Goal: Check status: Check status

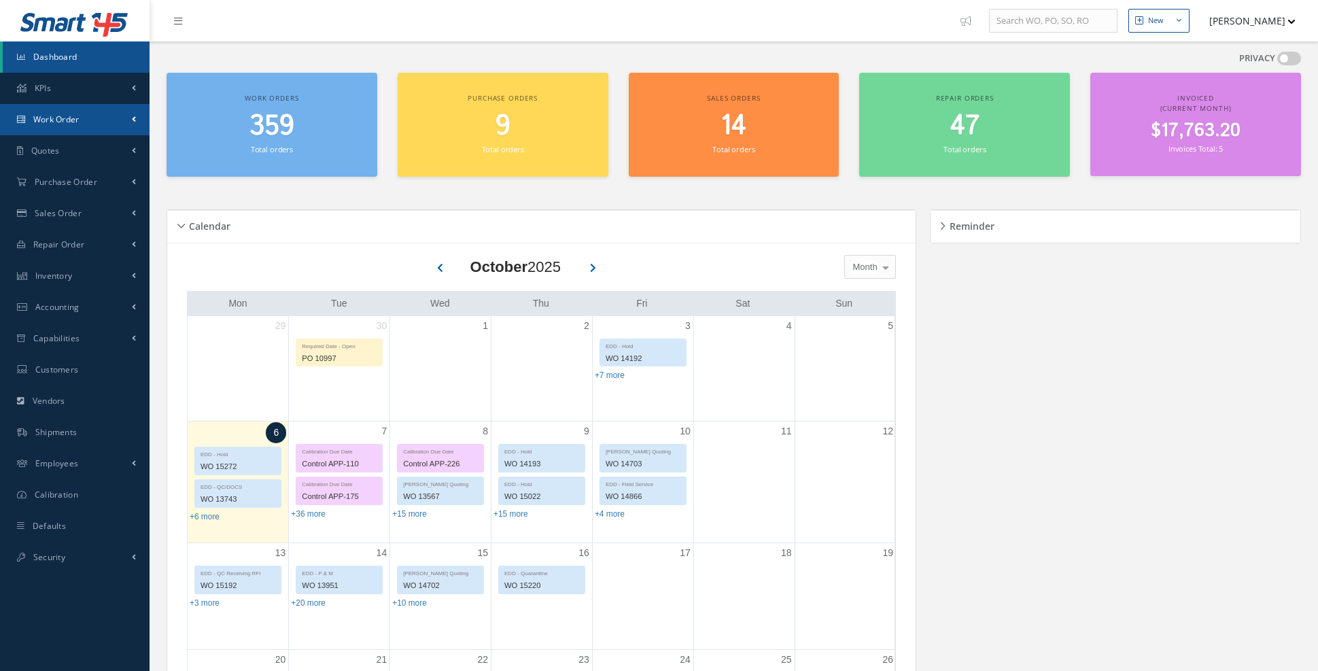
click at [105, 128] on link "Work Order" at bounding box center [75, 119] width 150 height 31
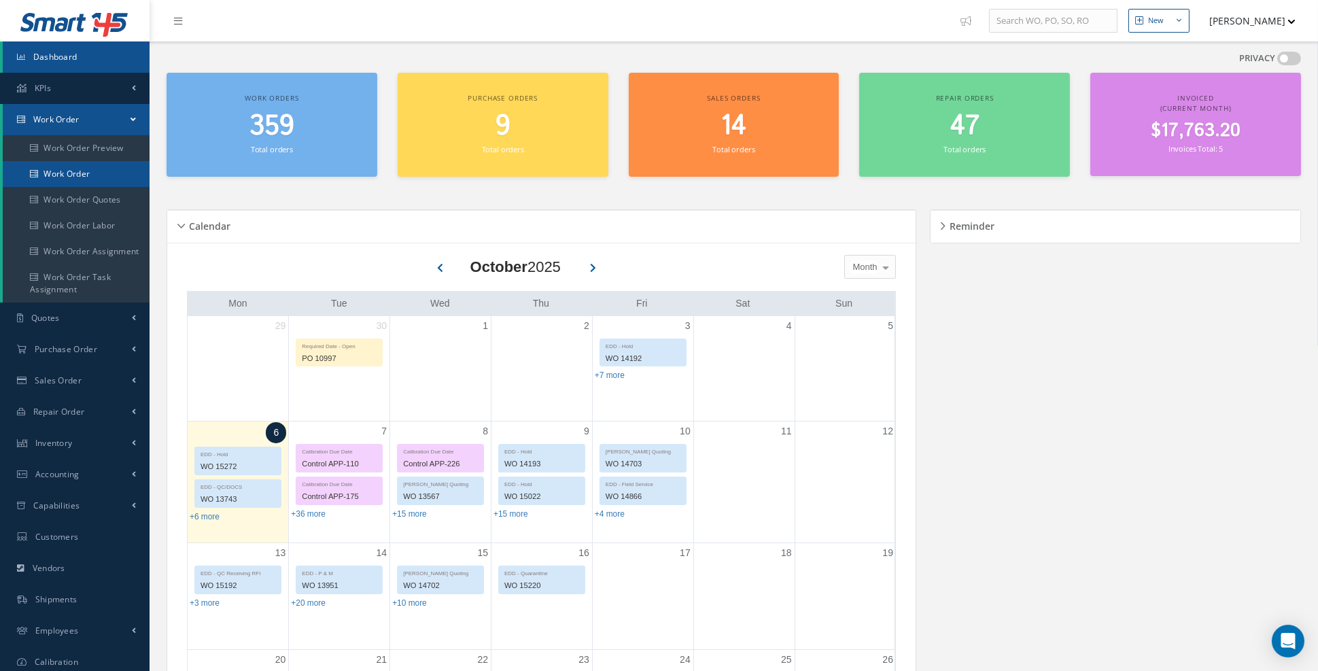
click at [104, 173] on link "Work Order" at bounding box center [76, 174] width 147 height 26
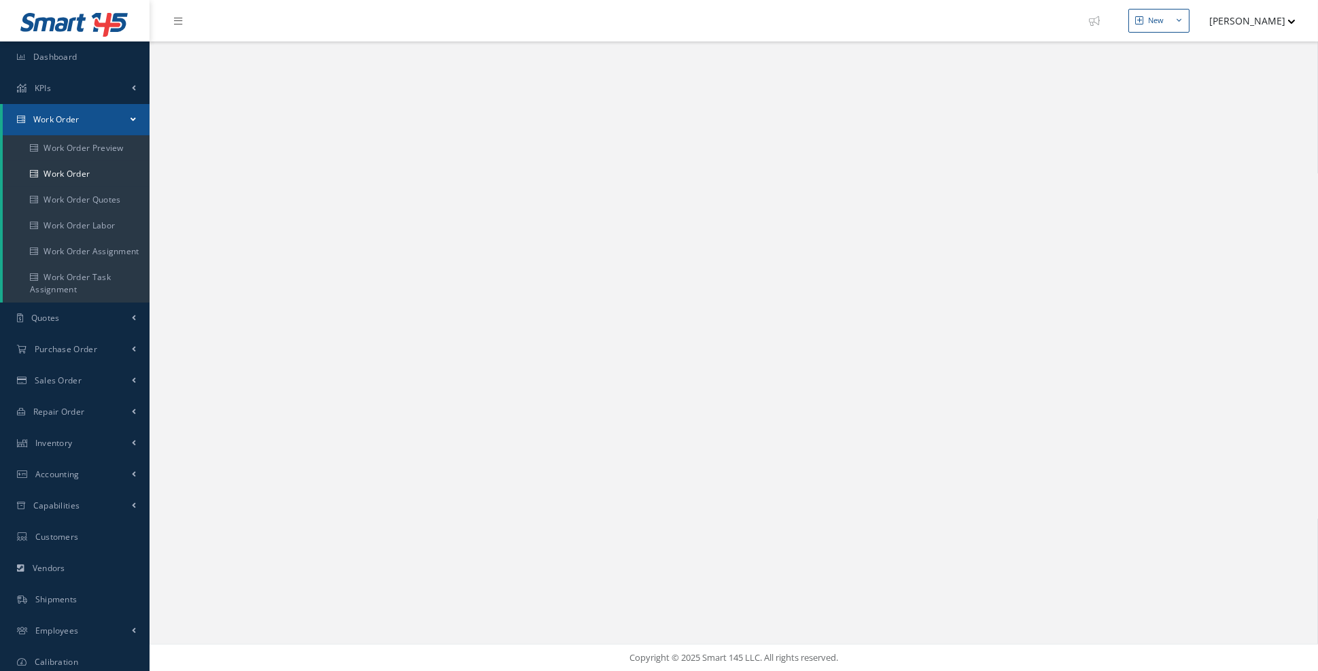
select select "25"
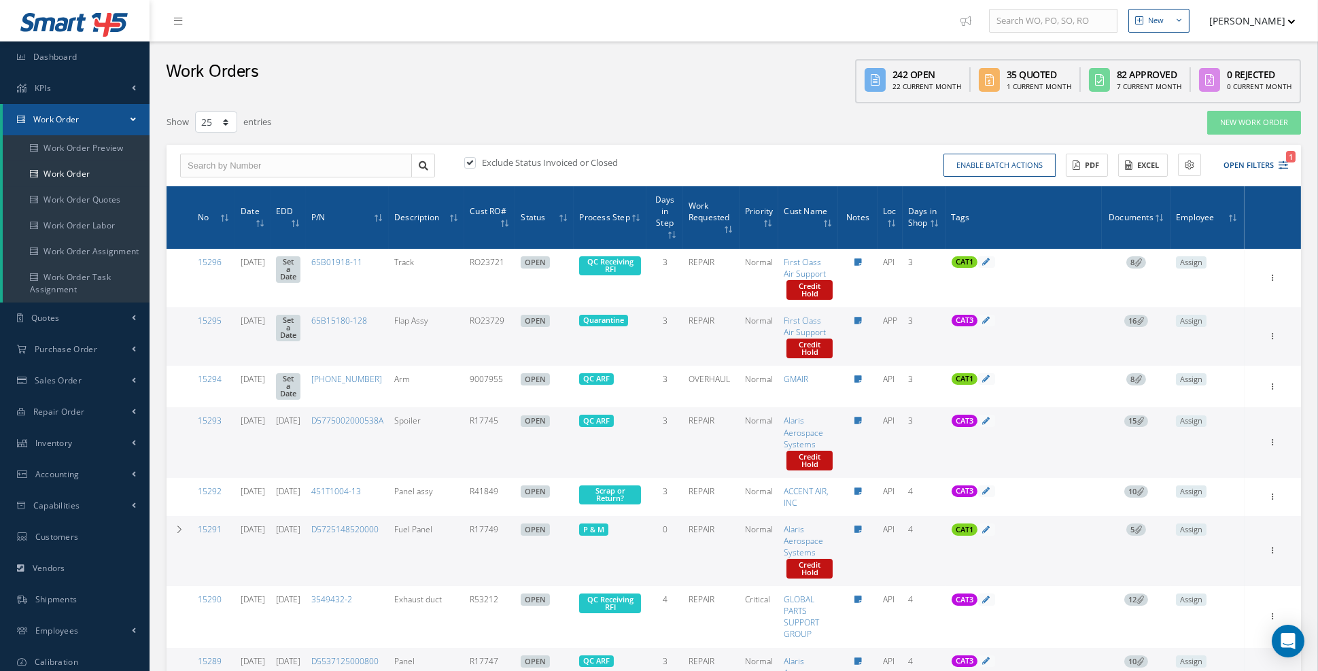
click at [548, 165] on label "Exclude Status Invoiced or Closed" at bounding box center [548, 162] width 139 height 12
click at [473, 165] on input "checkbox" at bounding box center [468, 163] width 9 height 9
checkbox input "false"
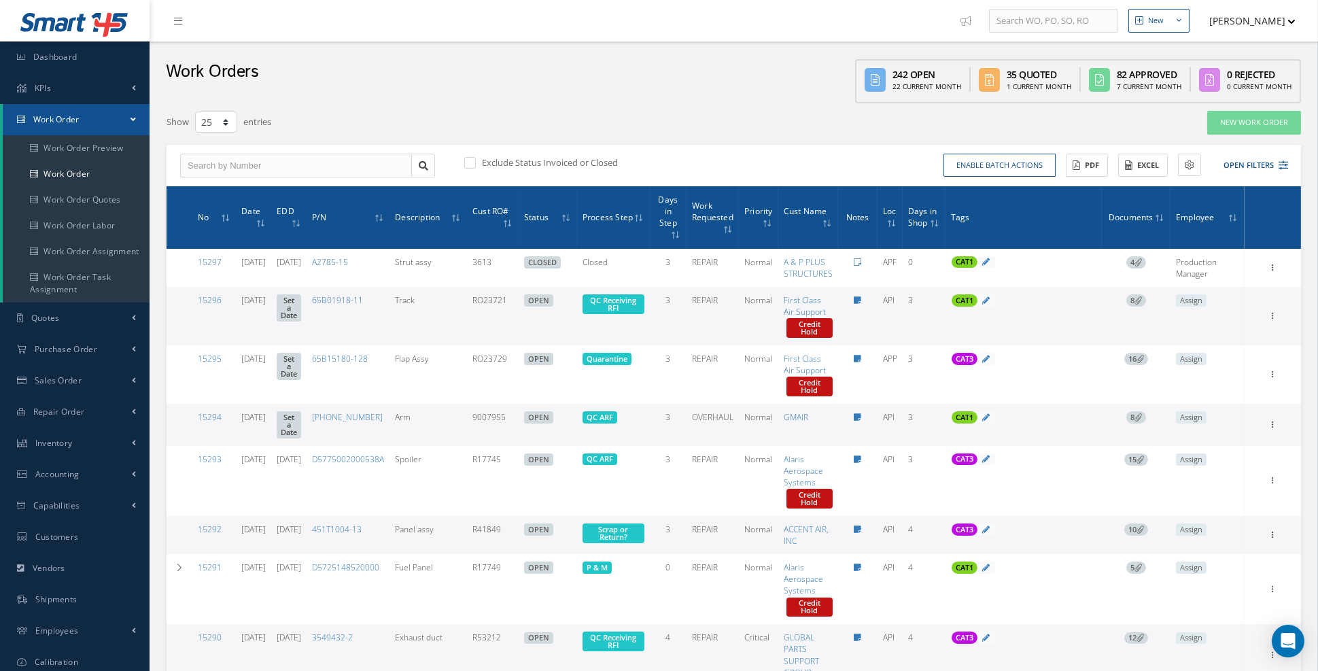
click at [1288, 164] on div "Enable batch actions Update Work Orders Close Work Orders ACTIONS Receive Payme…" at bounding box center [1013, 166] width 559 height 24
click at [1282, 163] on icon at bounding box center [1284, 165] width 10 height 10
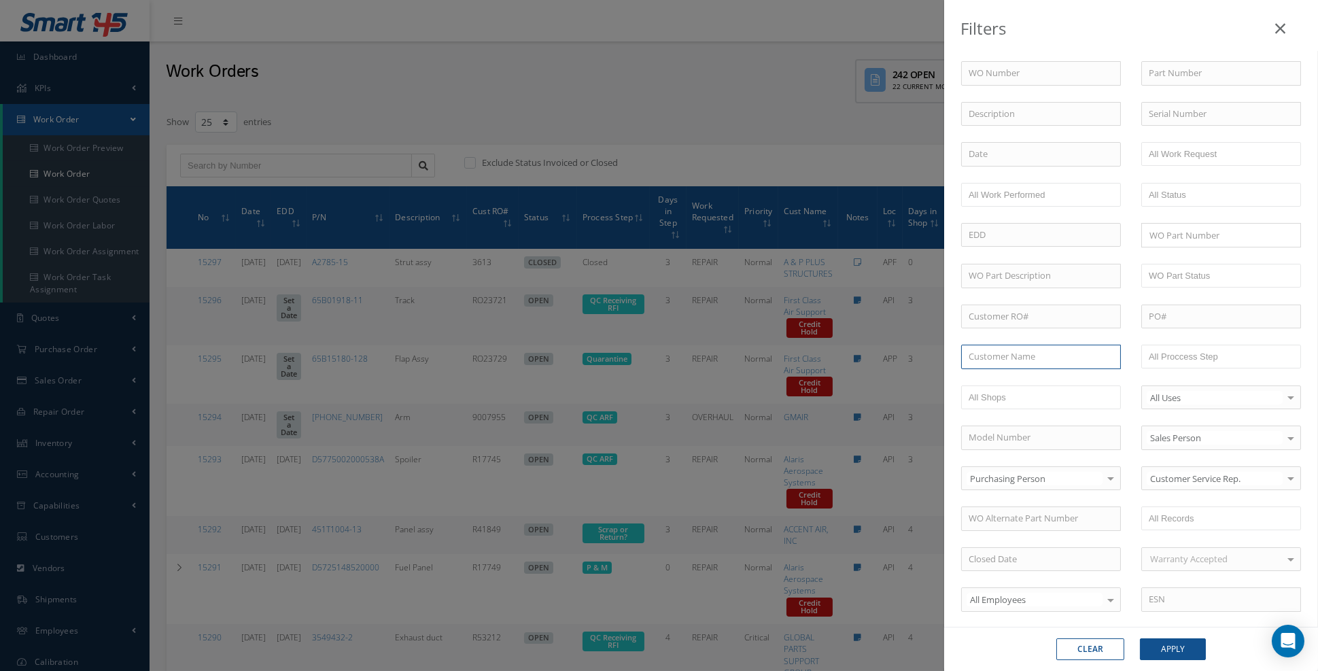
click at [1025, 349] on input "text" at bounding box center [1041, 357] width 160 height 24
click at [1002, 411] on span "GLOBAL X" at bounding box center [989, 404] width 41 height 12
type input "GLOBAL X"
click at [1176, 651] on button "Apply" at bounding box center [1173, 649] width 66 height 22
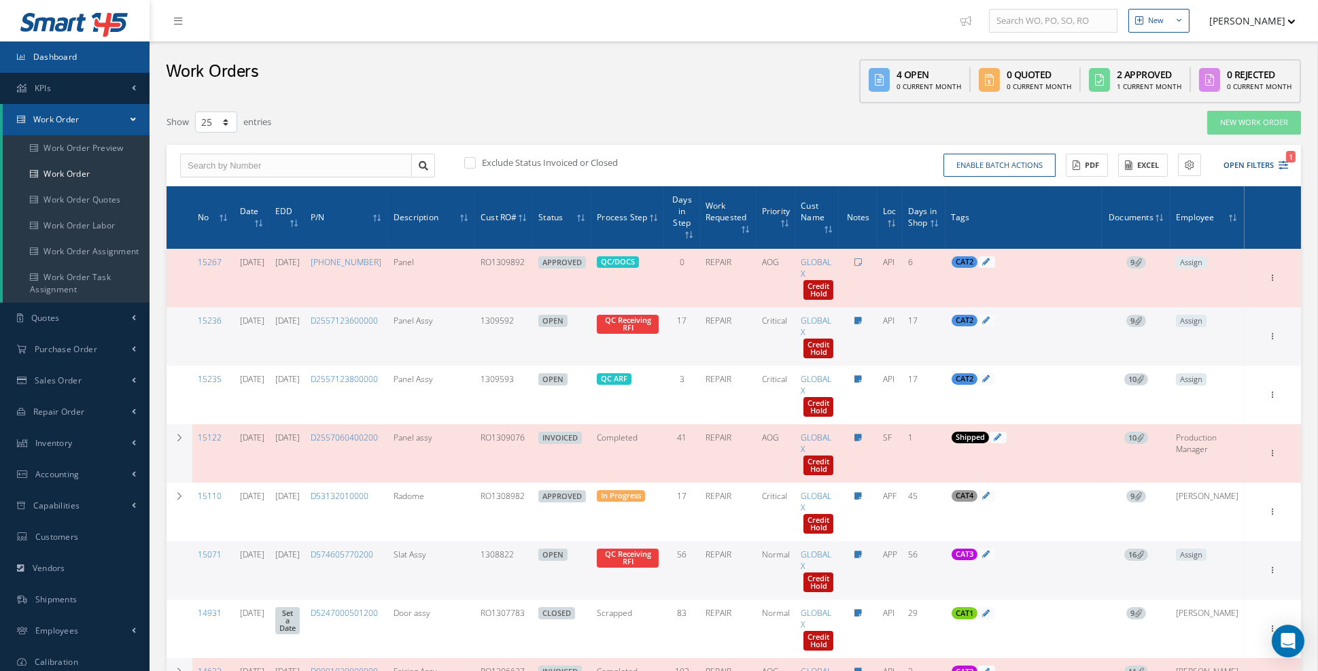
click at [81, 54] on link "Dashboard" at bounding box center [75, 56] width 150 height 31
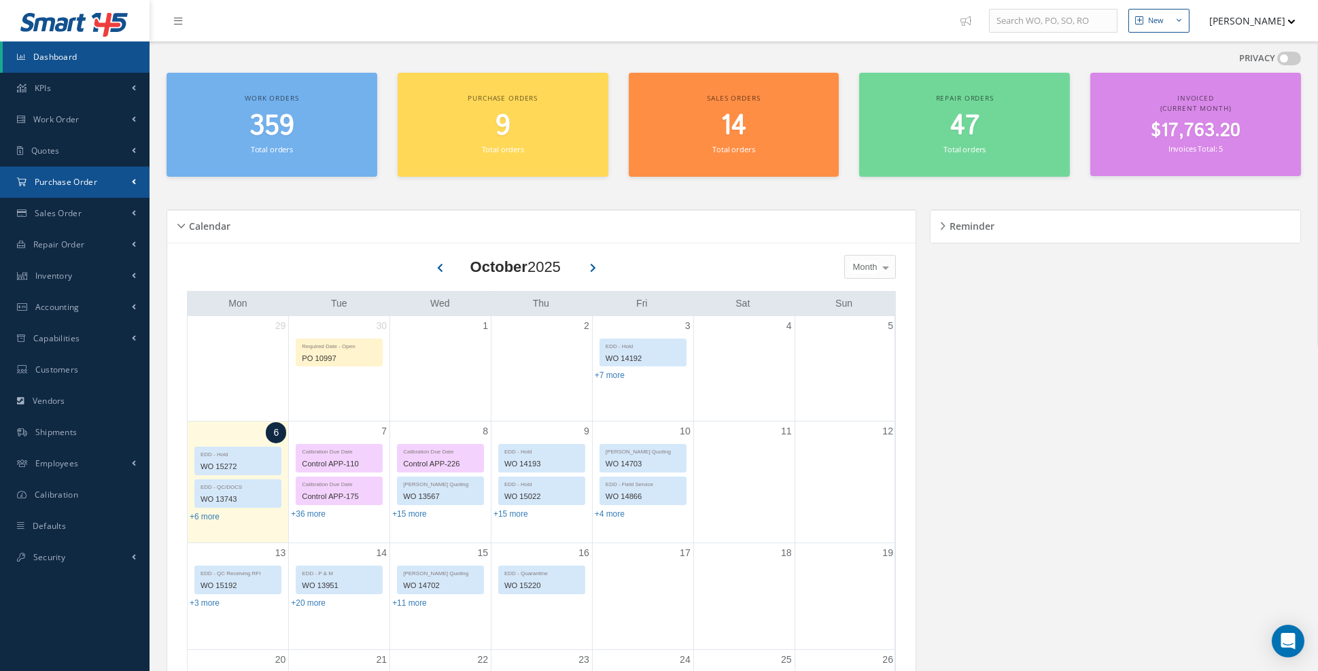
click at [128, 185] on link "Purchase Order" at bounding box center [75, 182] width 150 height 31
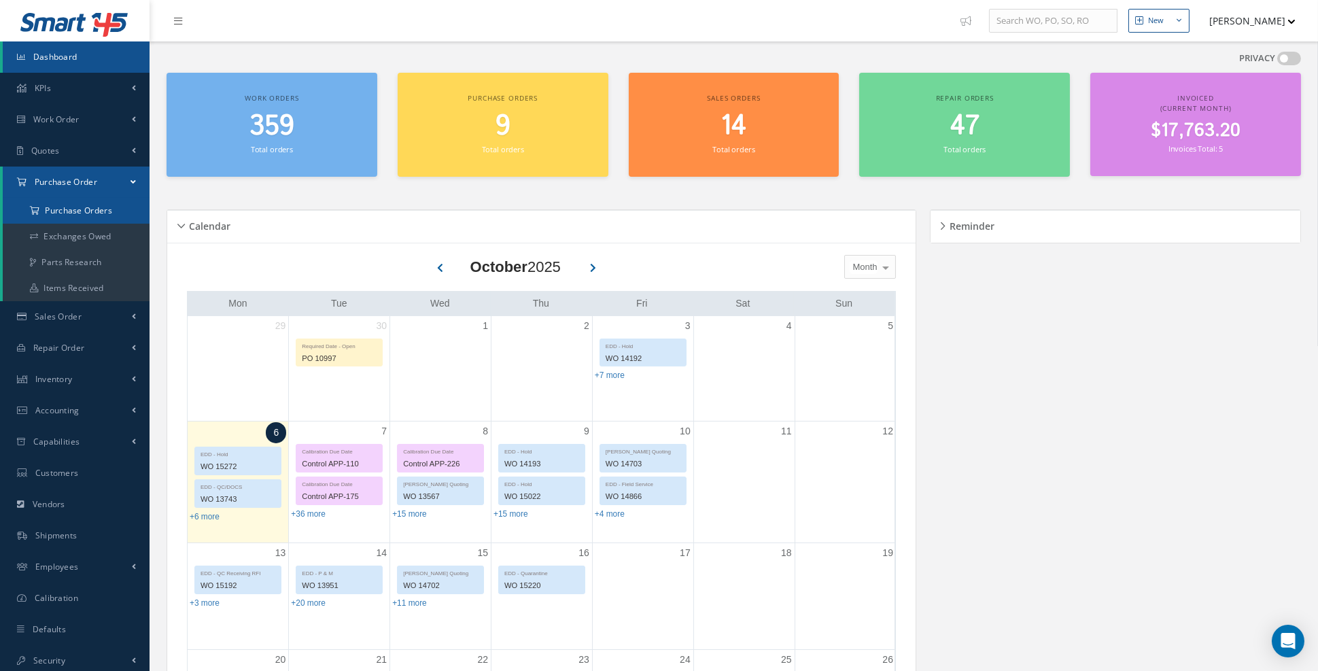
click at [94, 219] on a=1&status_id=2&status_id=3&status_id=5&collapsedFilters"] "Purchase Orders" at bounding box center [76, 211] width 147 height 26
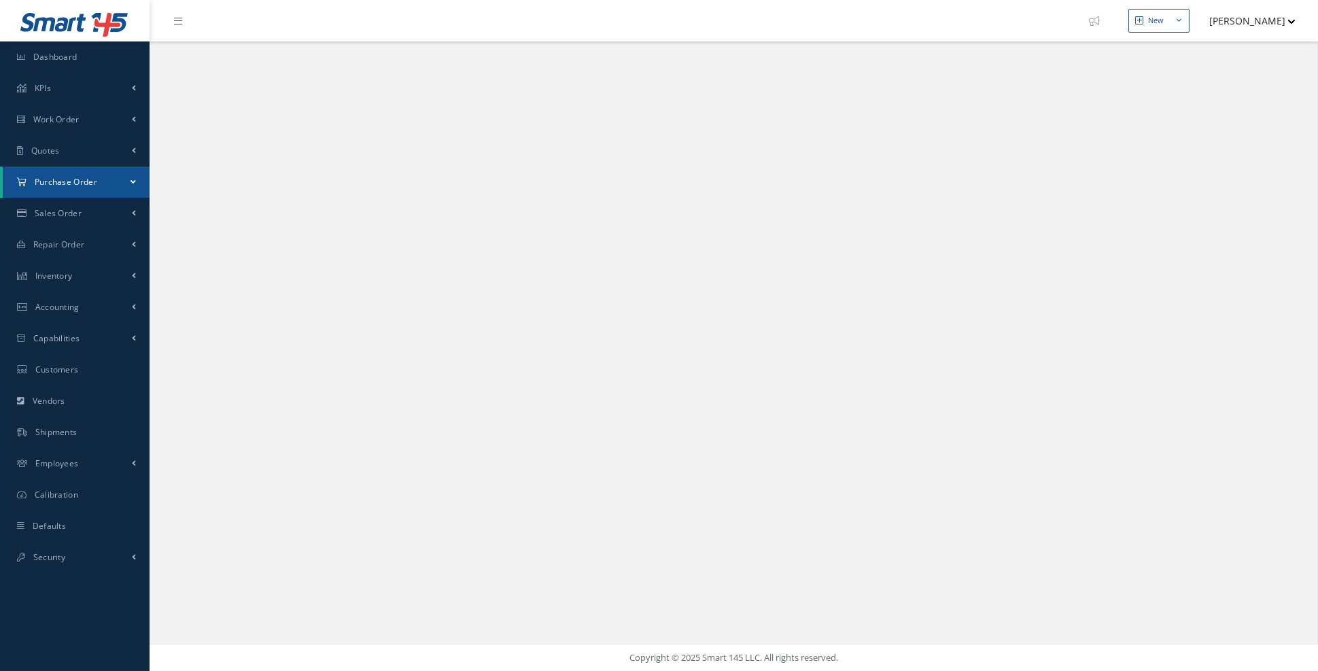
select select "25"
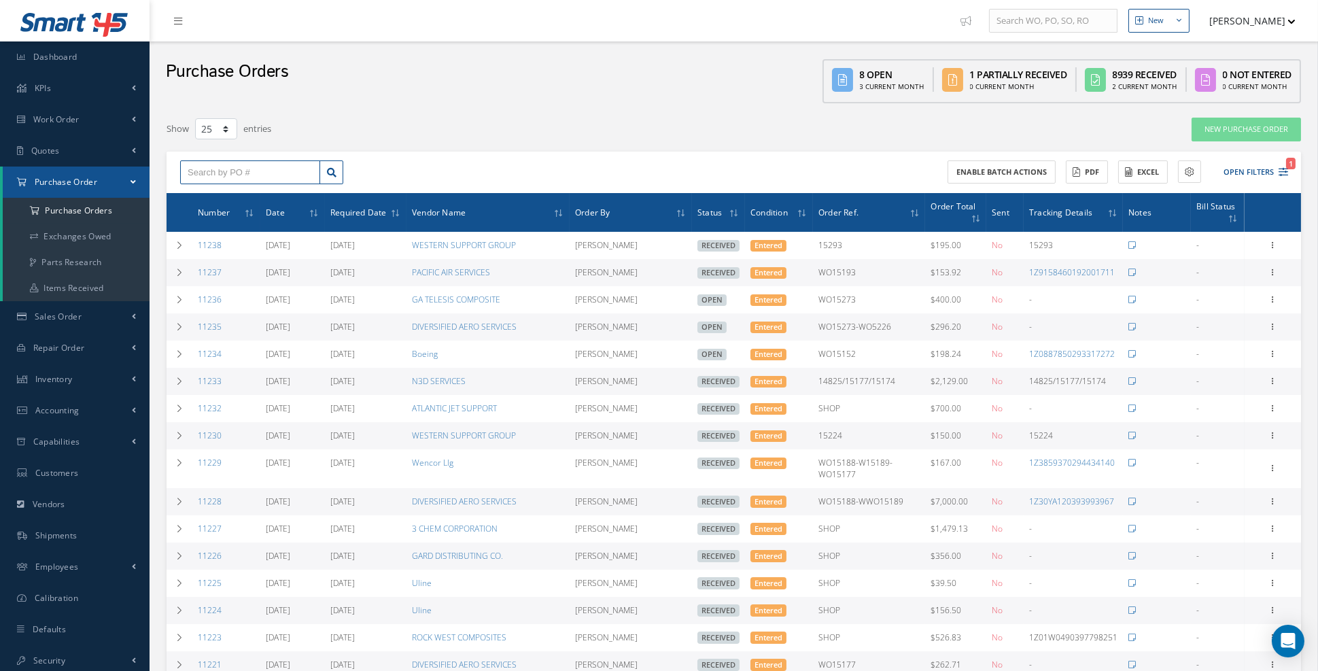
click at [277, 173] on input "text" at bounding box center [250, 172] width 140 height 24
type input "11192"
click at [224, 192] on div "11192" at bounding box center [250, 197] width 125 height 14
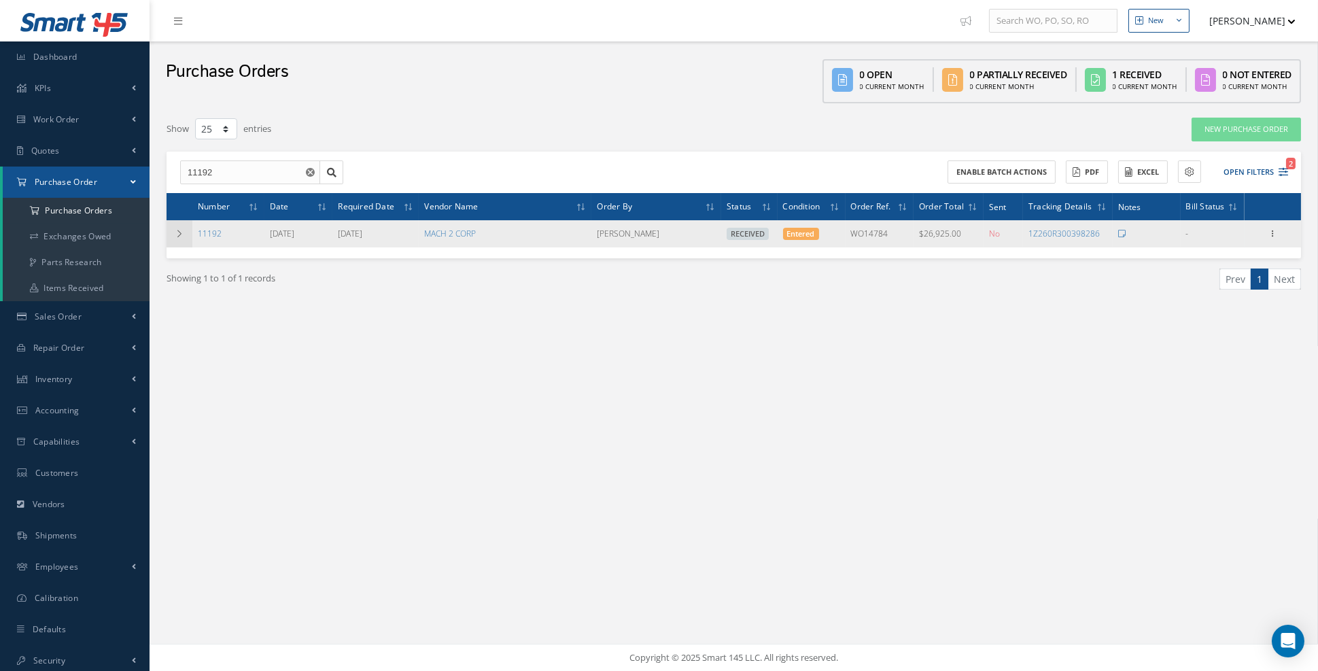
click at [179, 234] on icon at bounding box center [180, 234] width 10 height 8
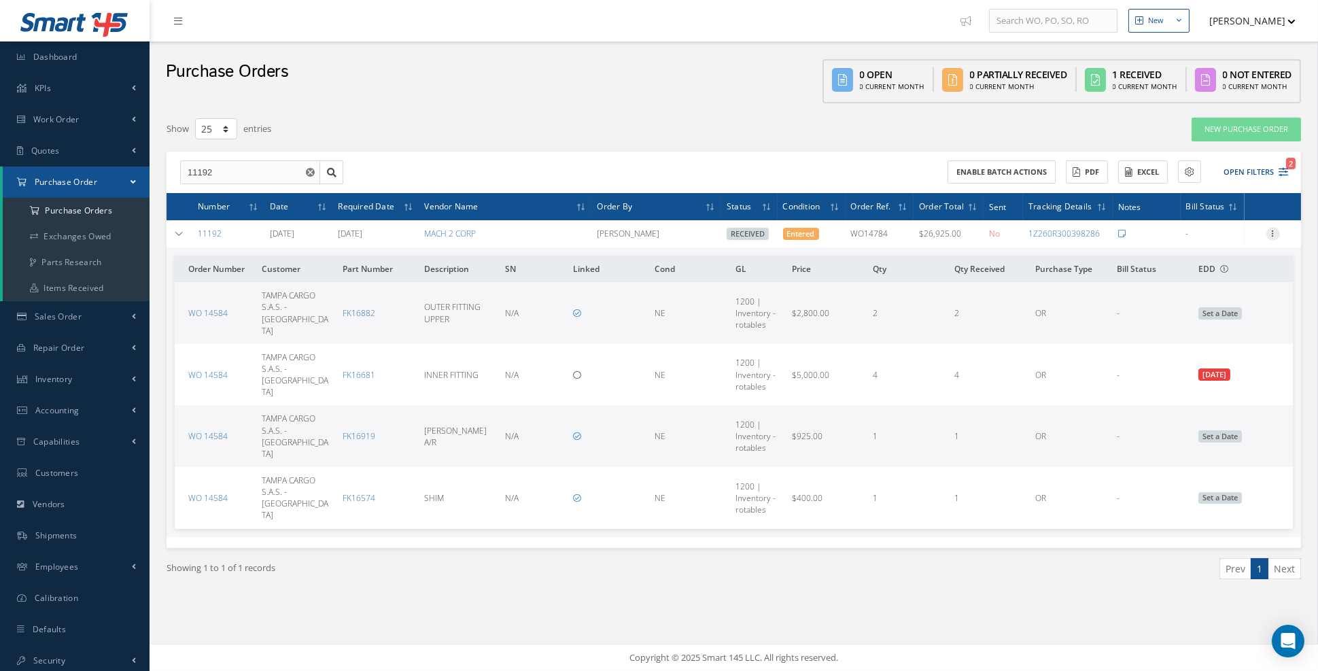
click at [1273, 233] on icon at bounding box center [1274, 232] width 14 height 11
click at [1228, 284] on link "Edit" at bounding box center [1210, 278] width 107 height 18
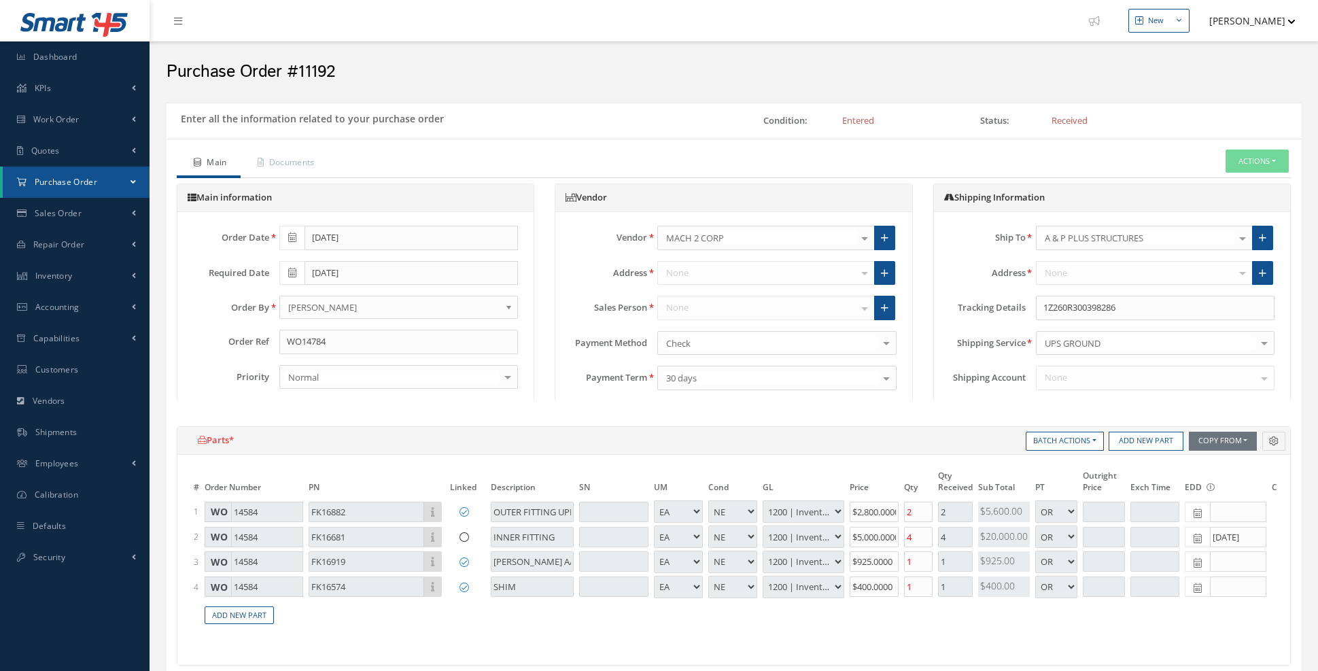
select select "5"
select select "6"
select select "1"
select select "5"
select select "6"
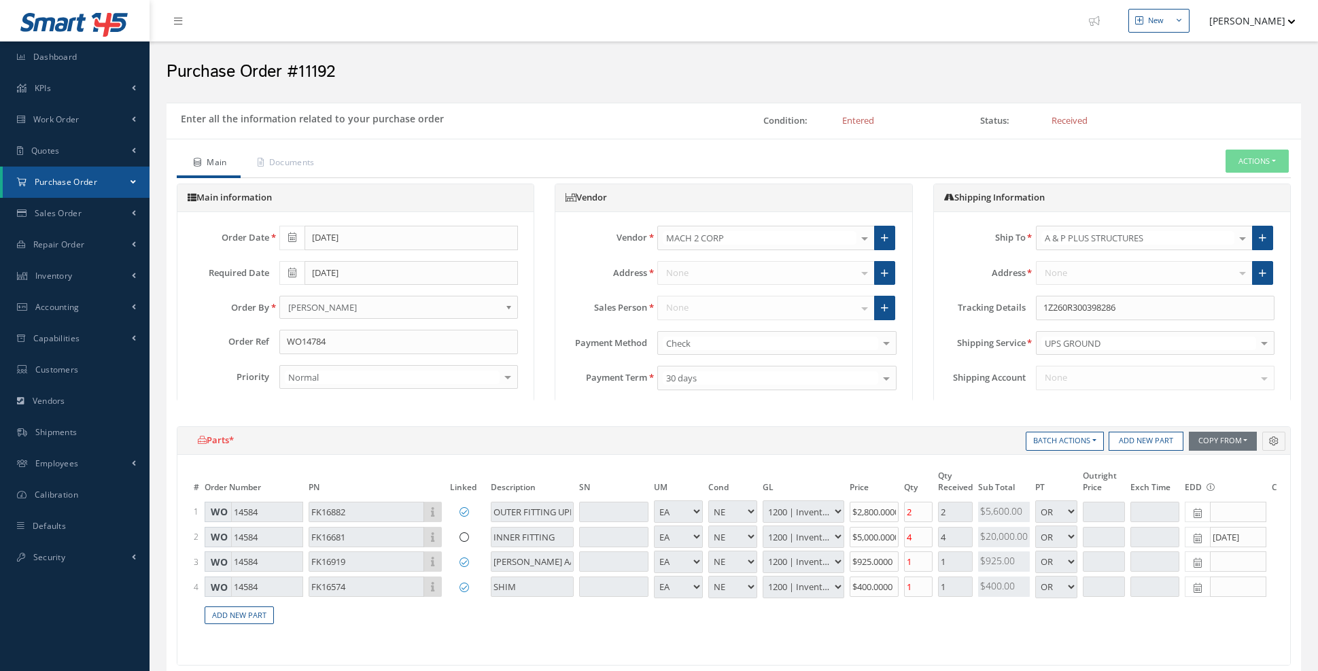
select select "1"
select select "5"
select select "6"
select select "1"
select select "5"
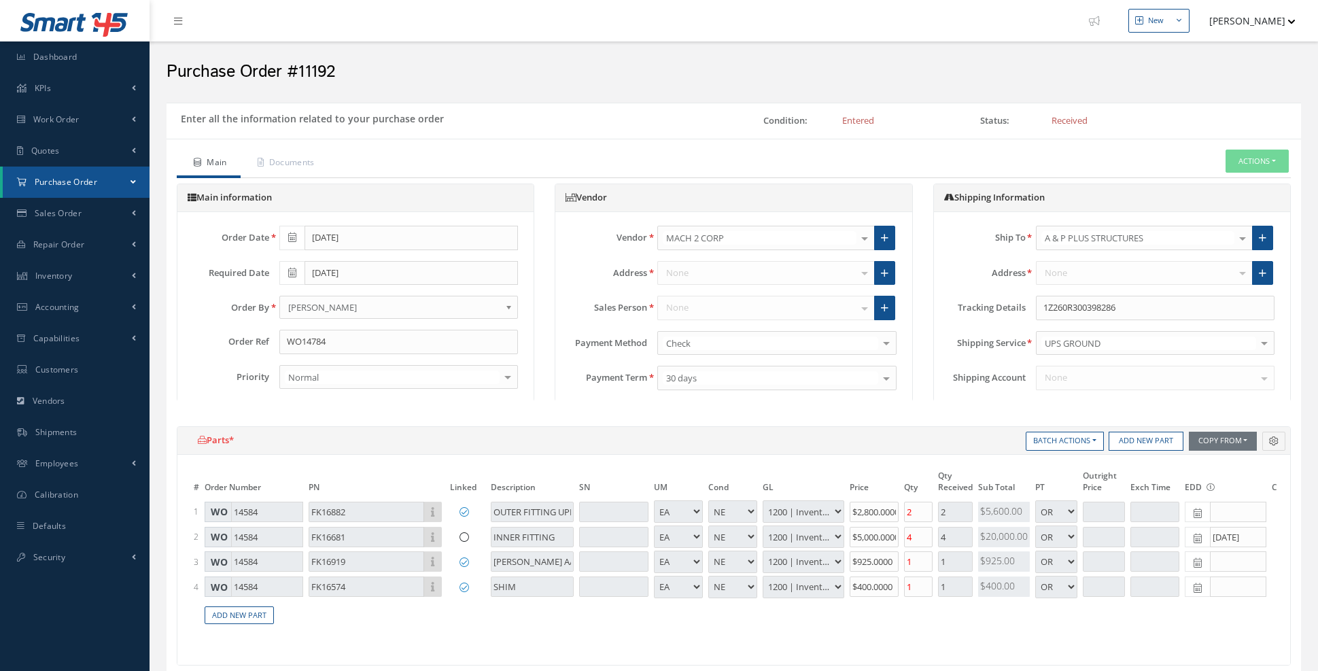
select select "6"
select select "1"
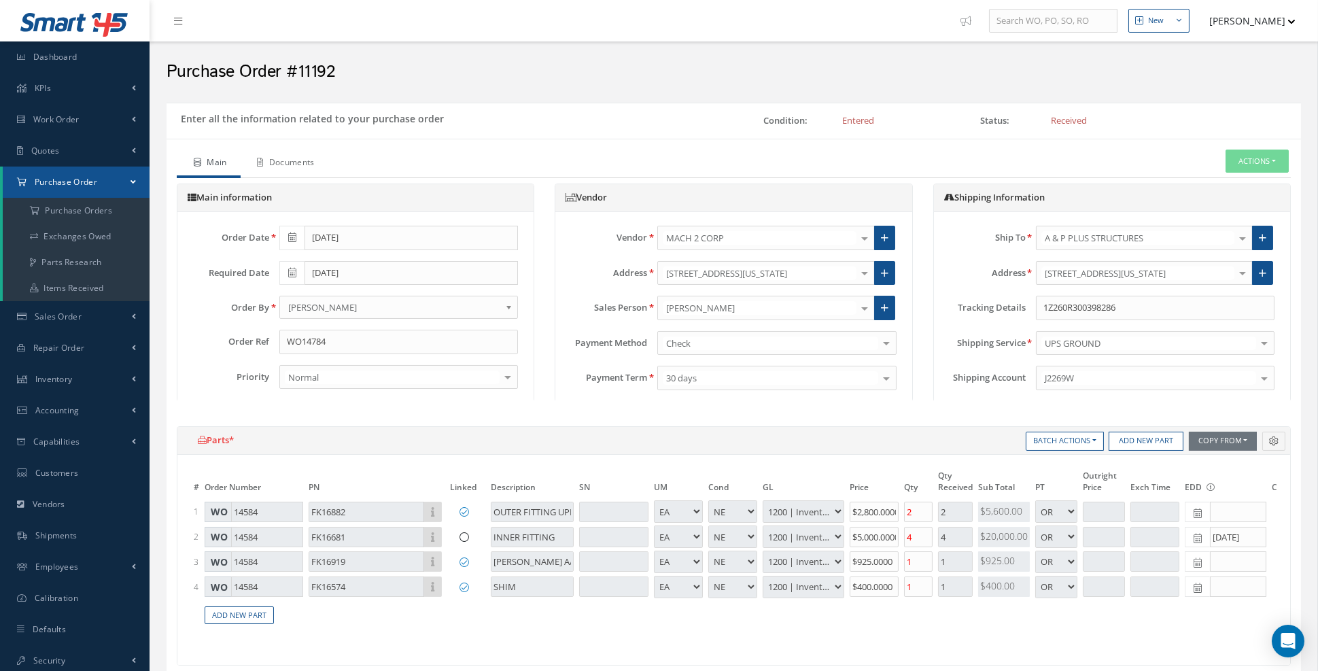
click at [289, 167] on link "Documents" at bounding box center [285, 164] width 88 height 29
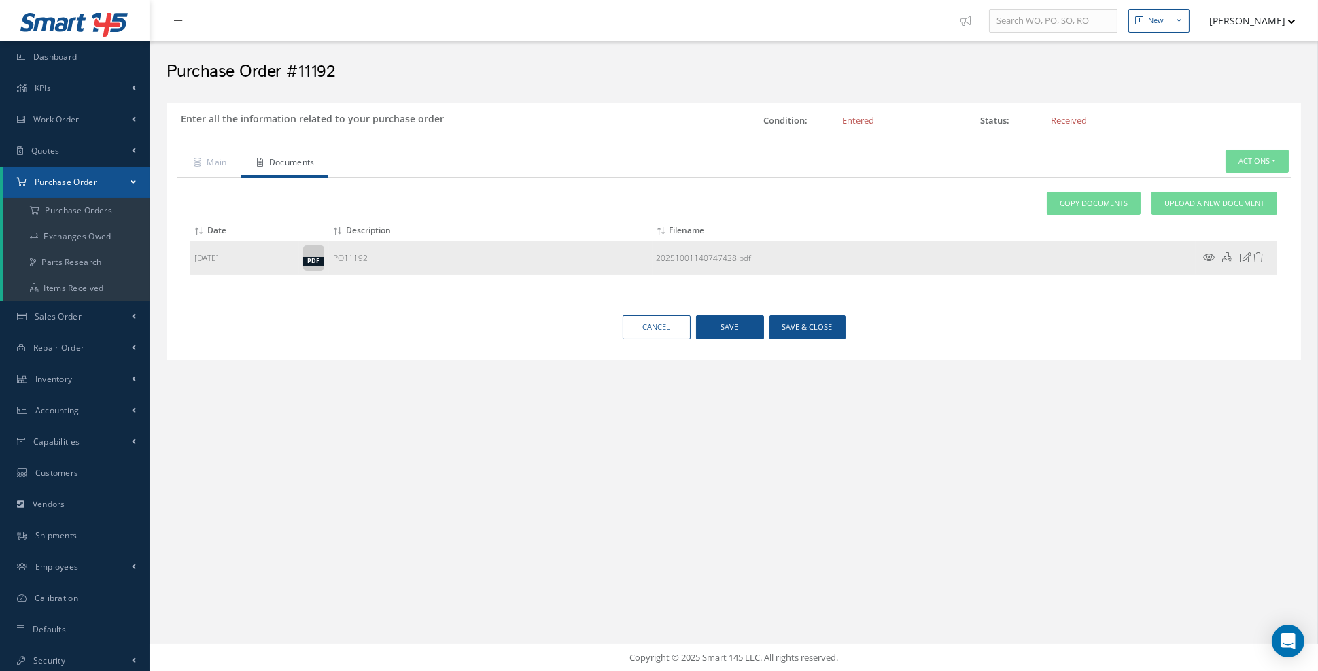
click at [1211, 254] on icon at bounding box center [1210, 257] width 12 height 10
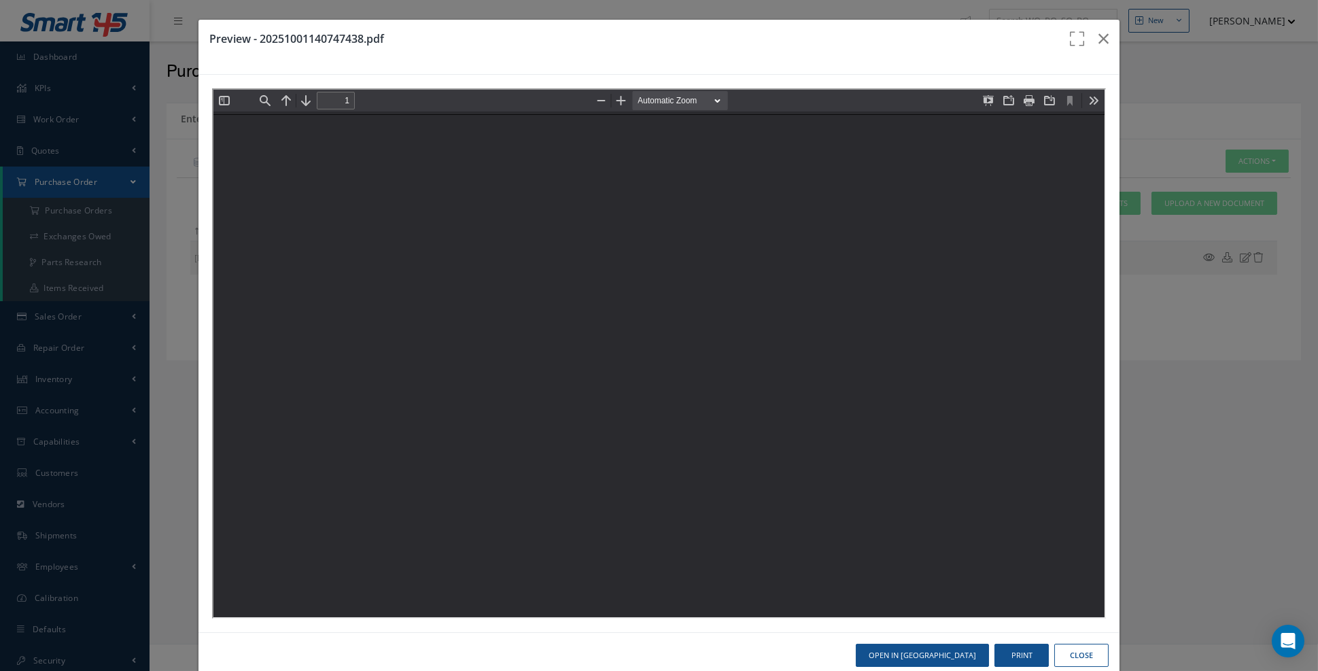
type input "0"
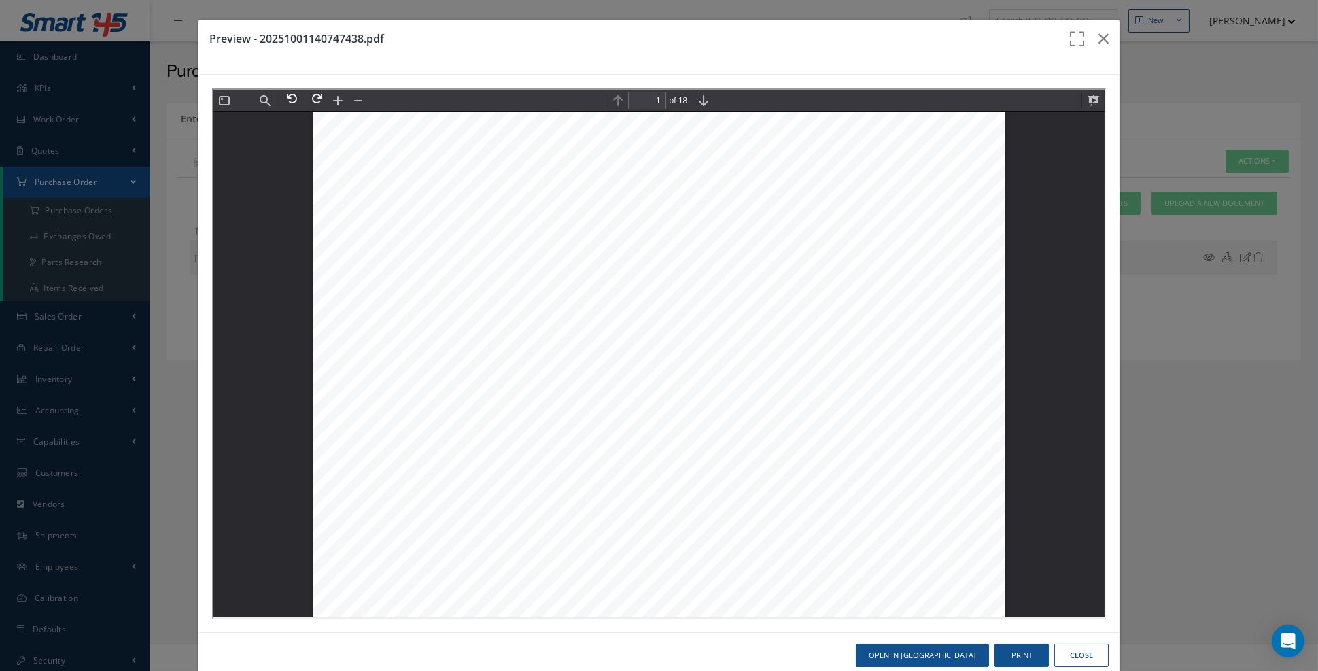
scroll to position [116, 0]
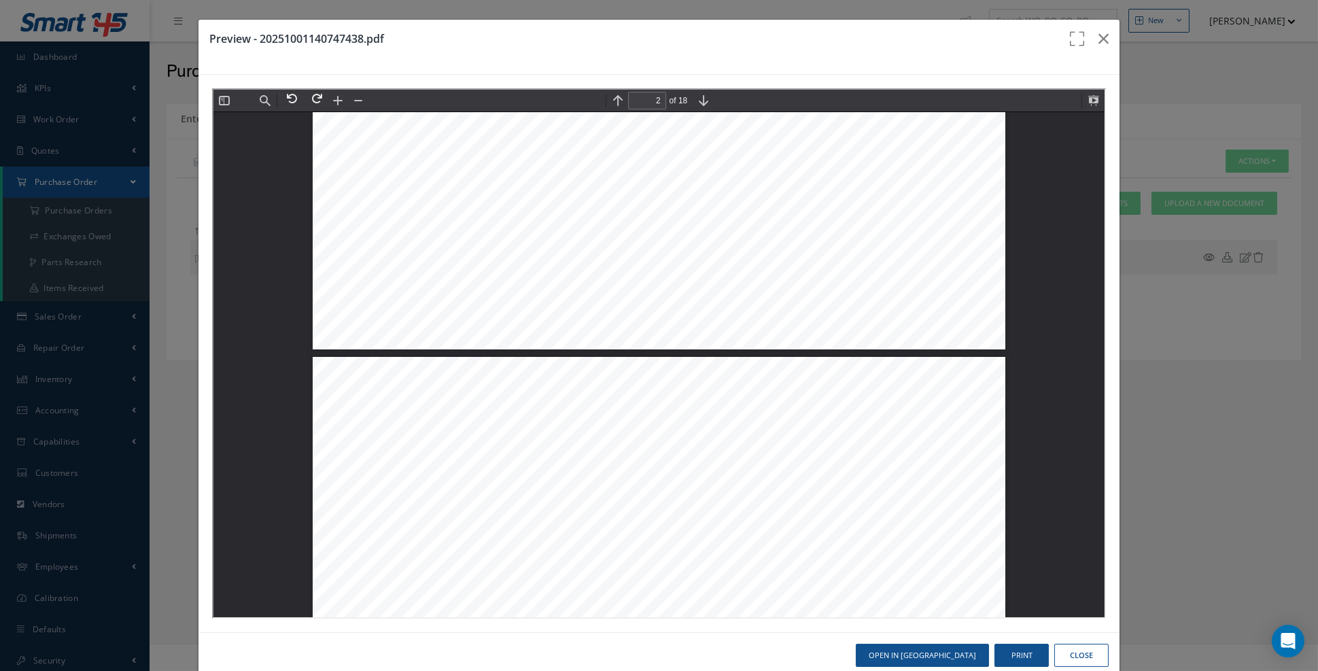
type input "1"
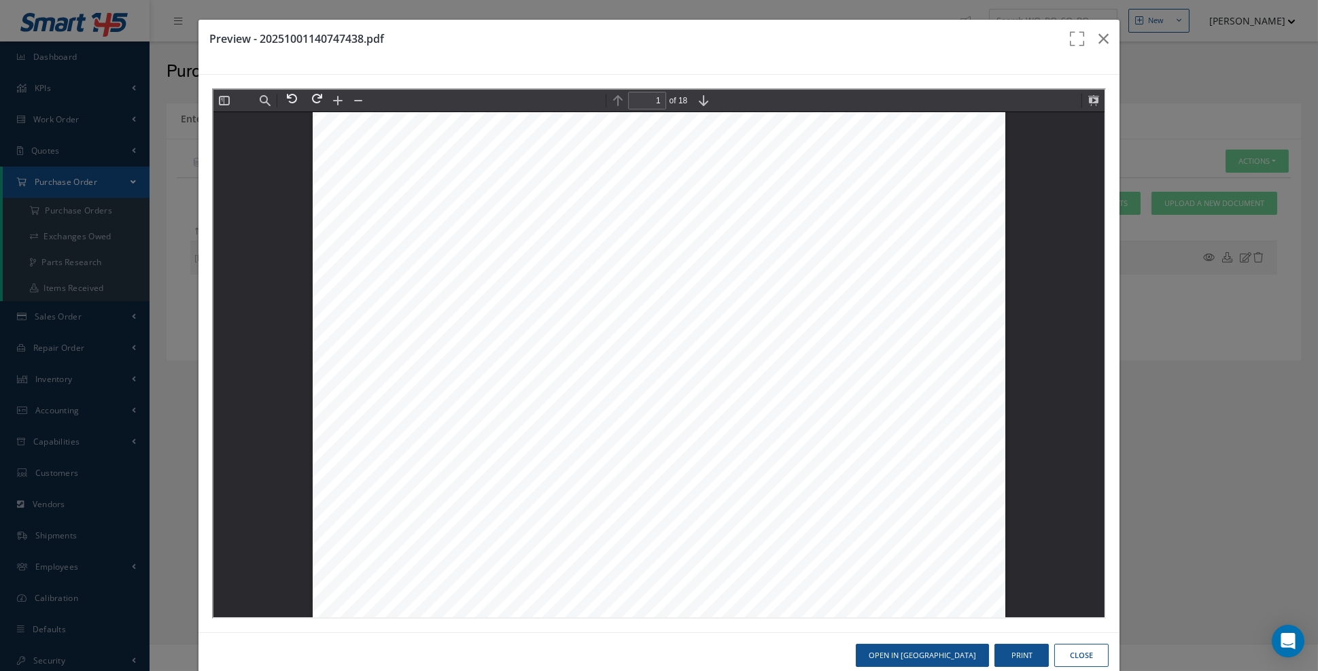
scroll to position [0, 0]
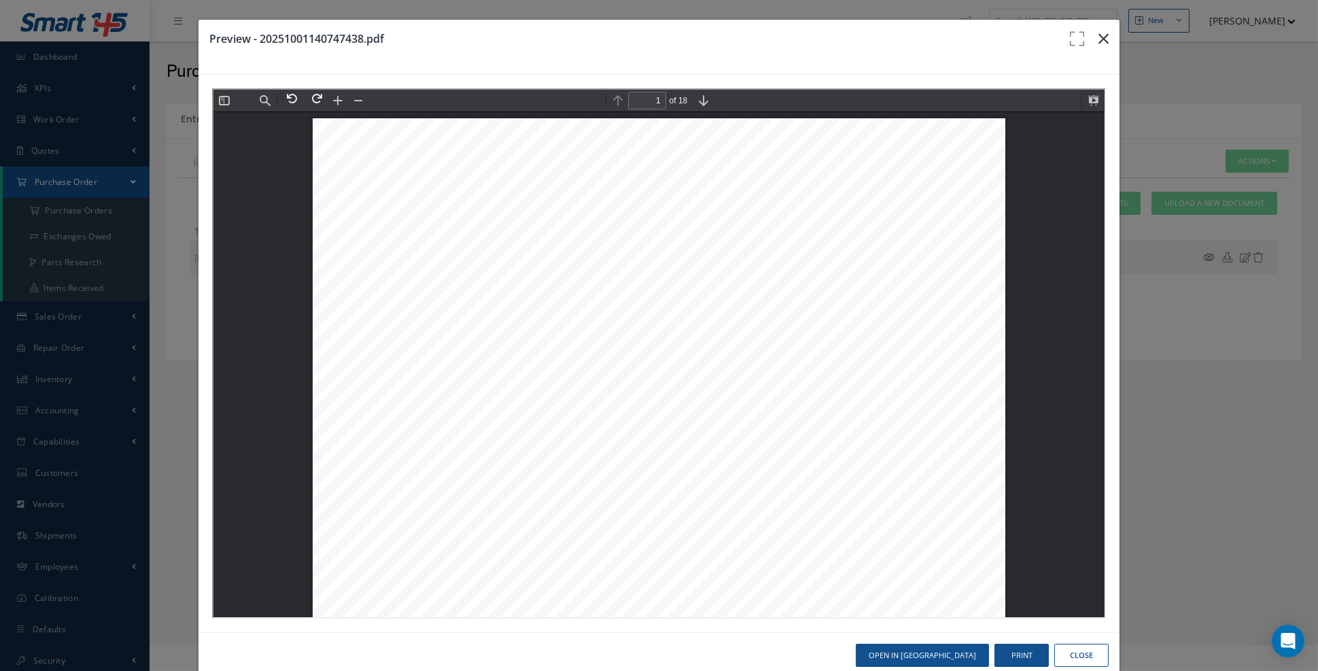
click at [1105, 35] on icon "button" at bounding box center [1104, 39] width 10 height 16
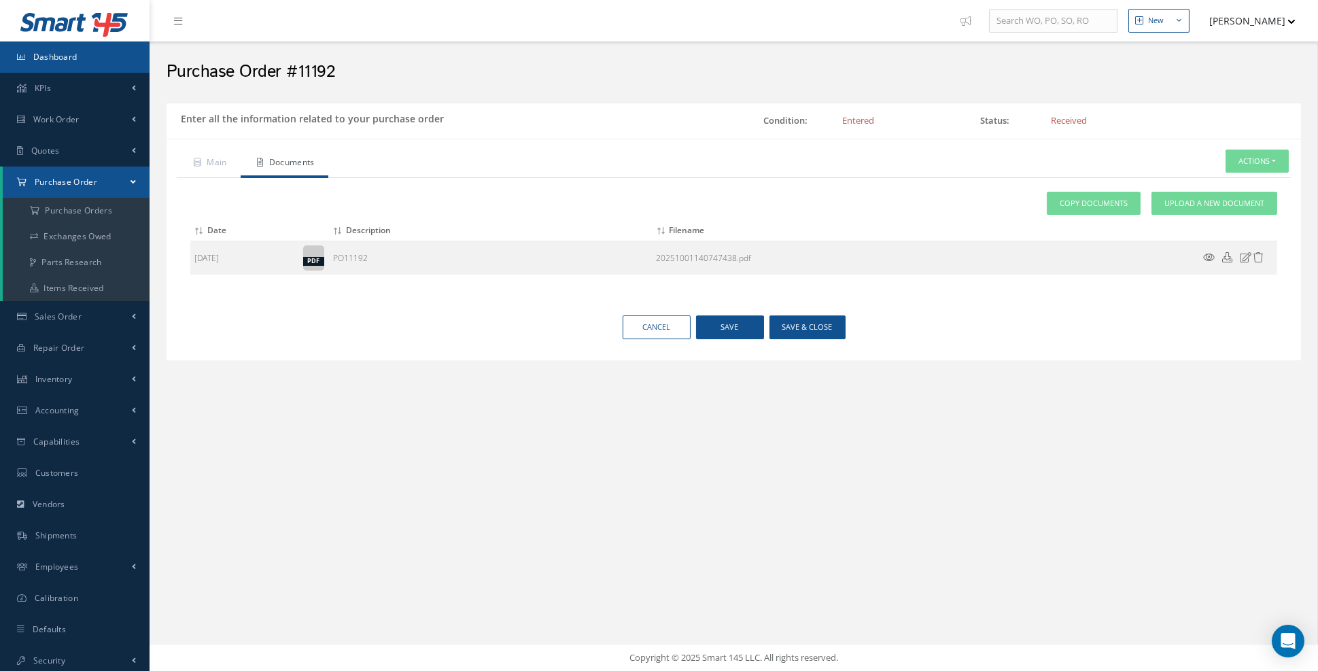
click at [56, 61] on span "Dashboard" at bounding box center [55, 57] width 44 height 12
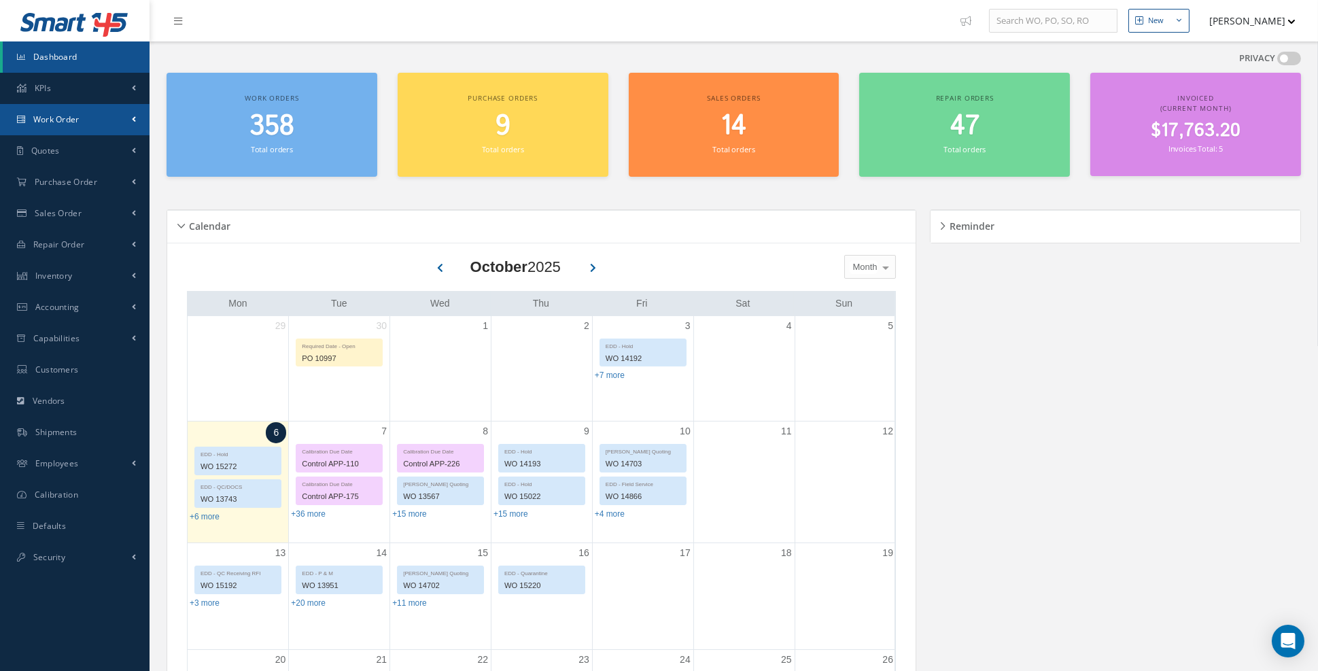
click at [112, 120] on link "Work Order" at bounding box center [75, 119] width 150 height 31
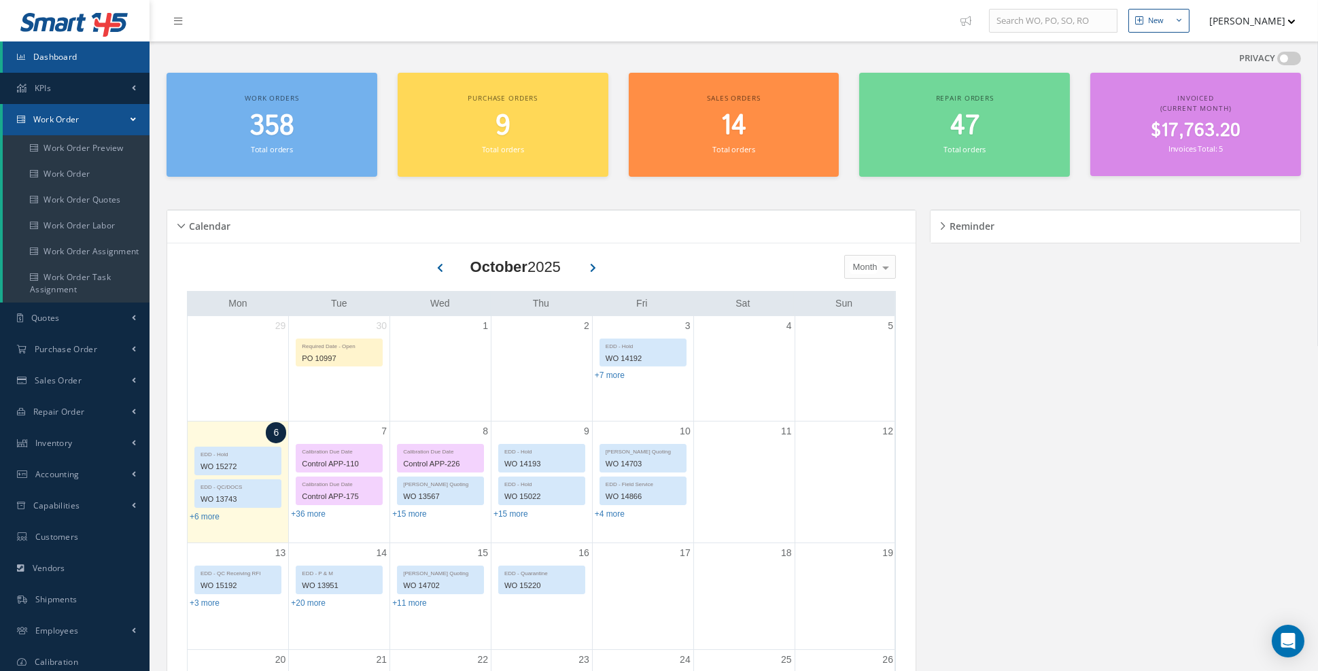
click at [130, 122] on link "Work Order" at bounding box center [76, 119] width 147 height 31
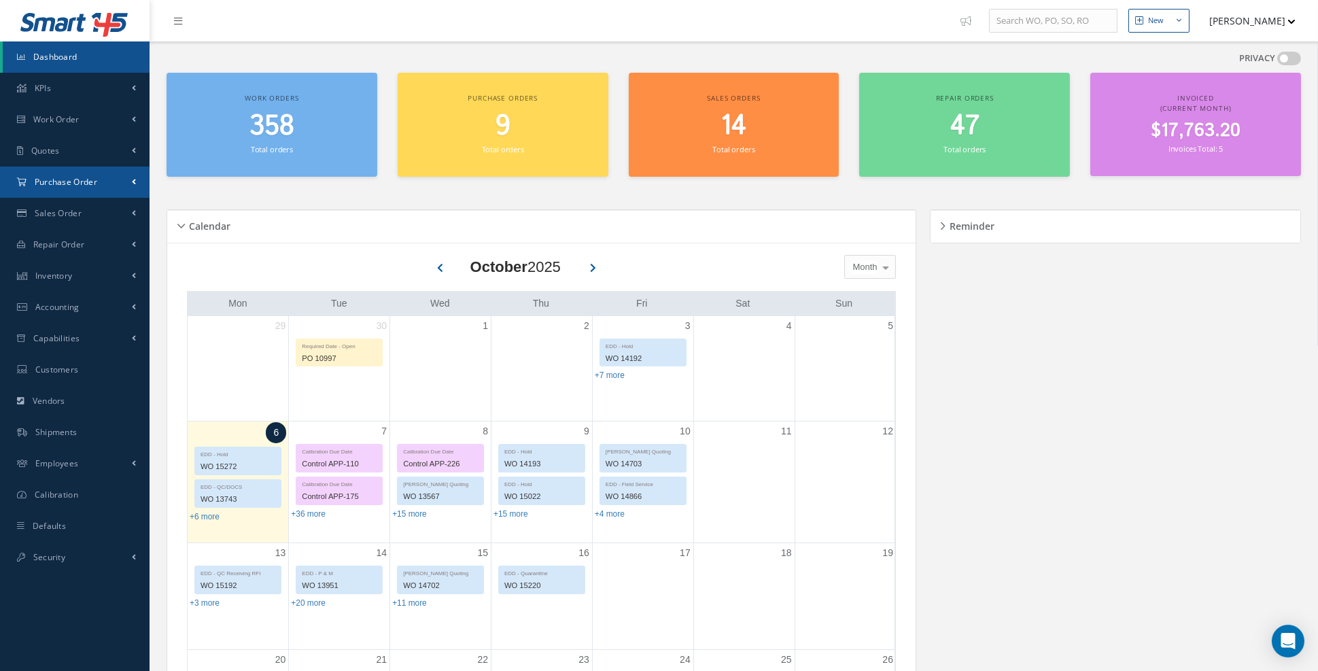
click at [125, 178] on link "Purchase Order" at bounding box center [75, 182] width 150 height 31
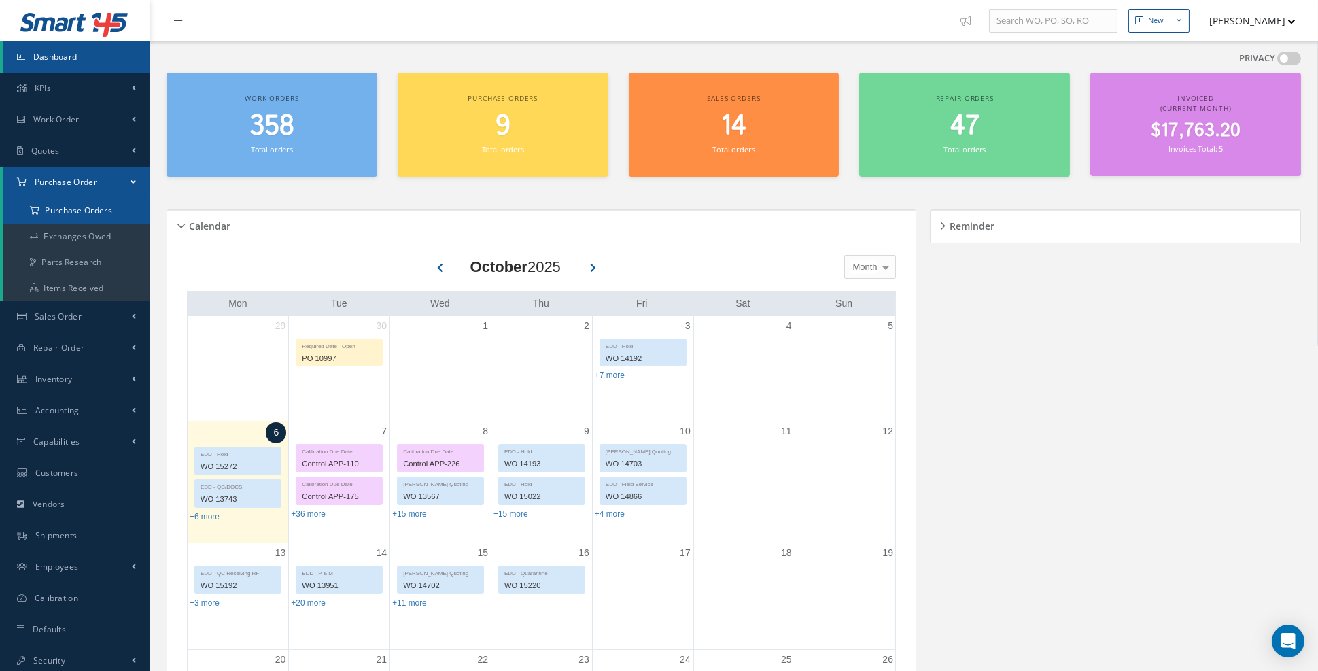
click at [95, 209] on a=1&status_id=2&status_id=3&status_id=5&collapsedFilters"] "Purchase Orders" at bounding box center [76, 211] width 147 height 26
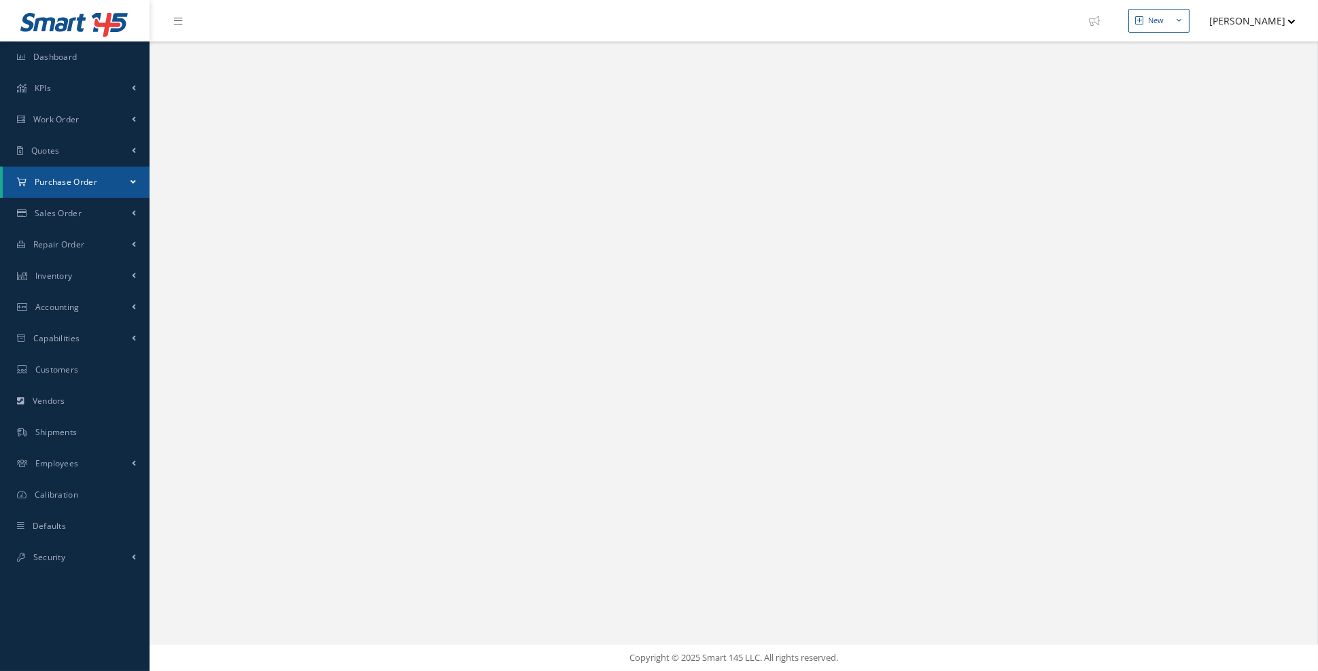
select select "25"
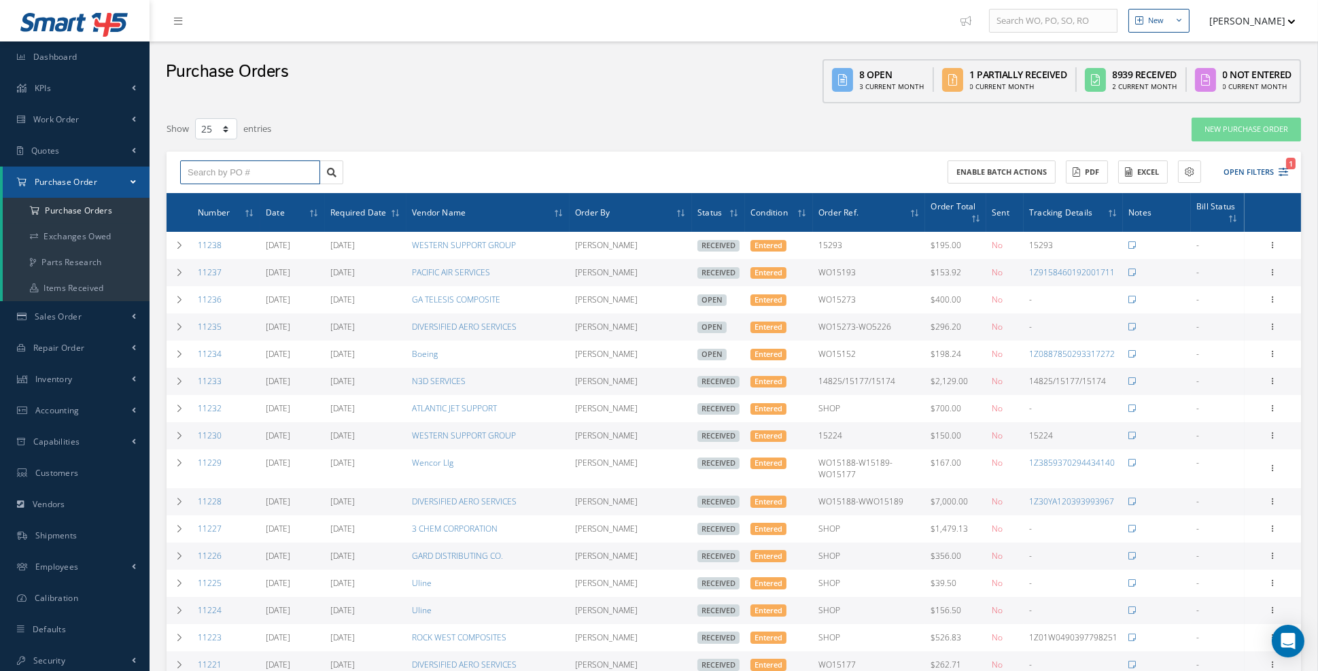
click at [241, 175] on input "text" at bounding box center [250, 172] width 140 height 24
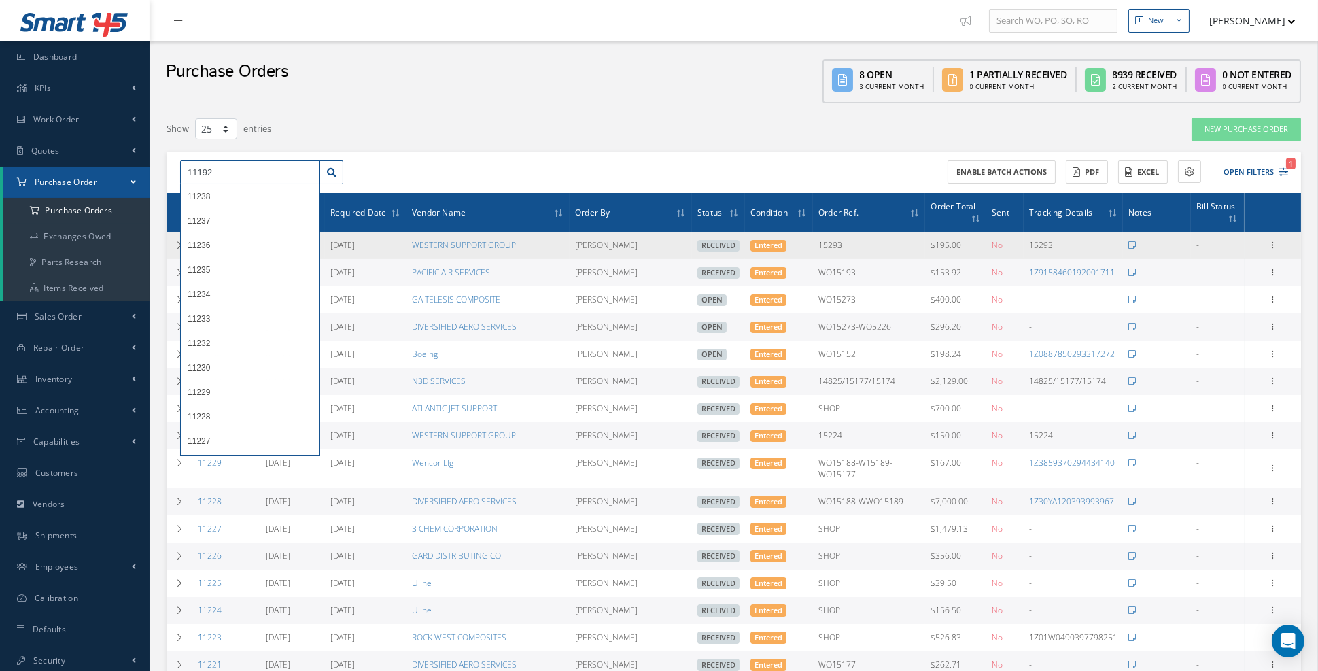
type input "11192"
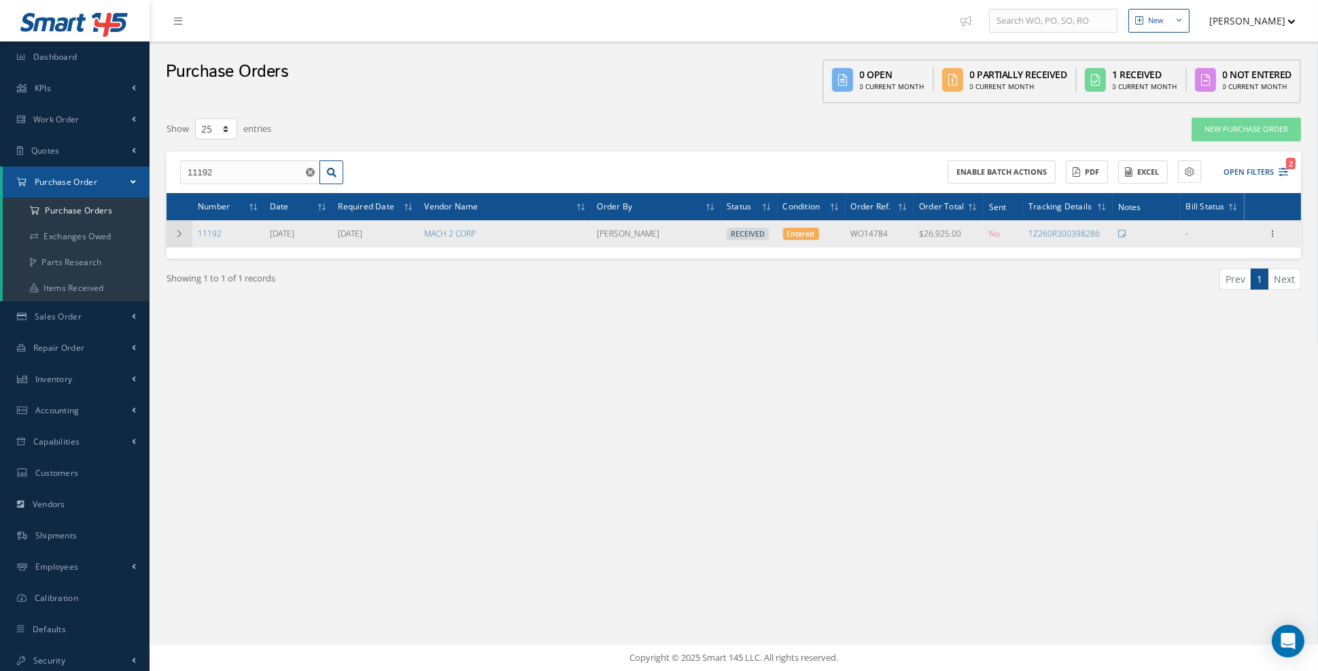
click at [175, 232] on icon at bounding box center [180, 234] width 10 height 8
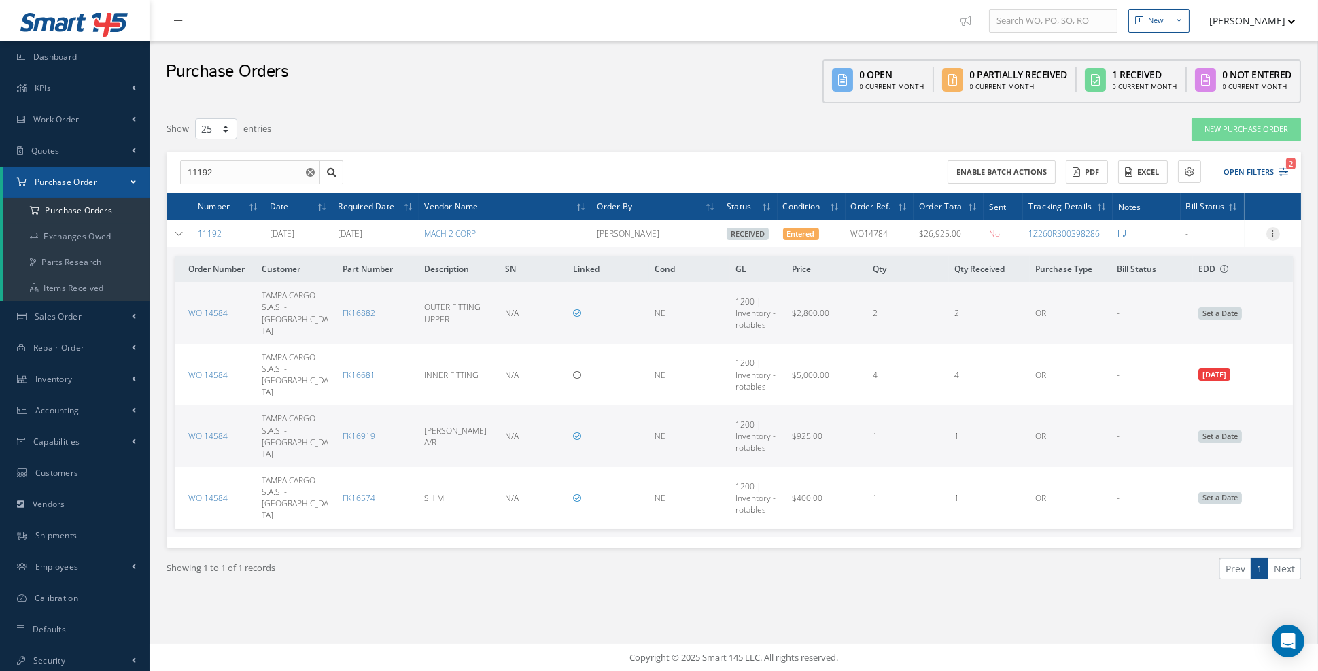
click at [1276, 228] on icon at bounding box center [1274, 232] width 14 height 11
click at [1211, 264] on link "Show" at bounding box center [1210, 261] width 107 height 18
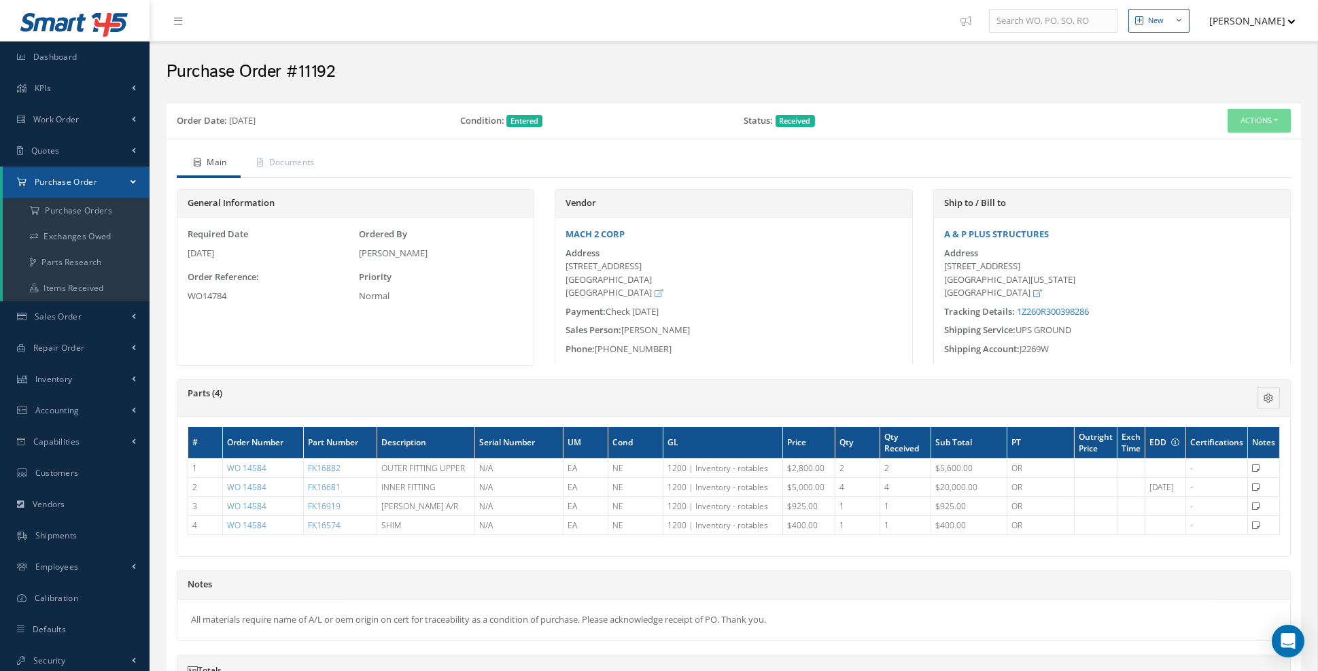
click at [128, 181] on link "Purchase Order" at bounding box center [76, 182] width 147 height 31
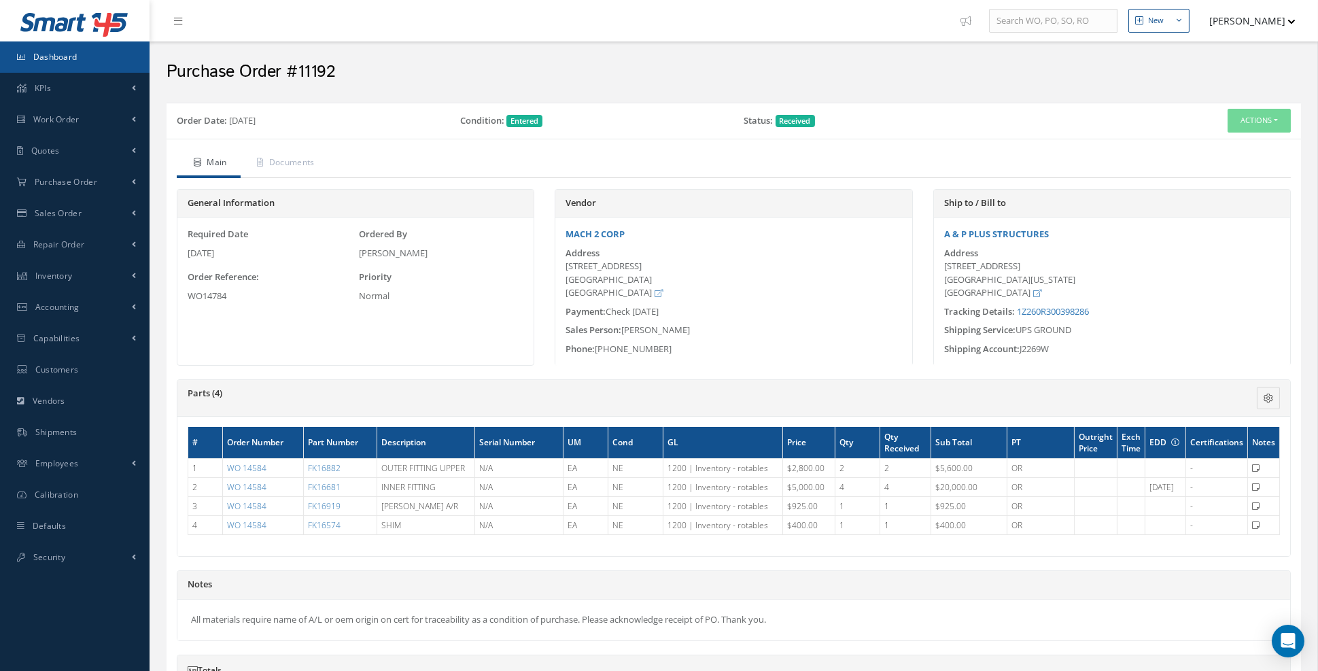
click at [68, 63] on link "Dashboard" at bounding box center [75, 56] width 150 height 31
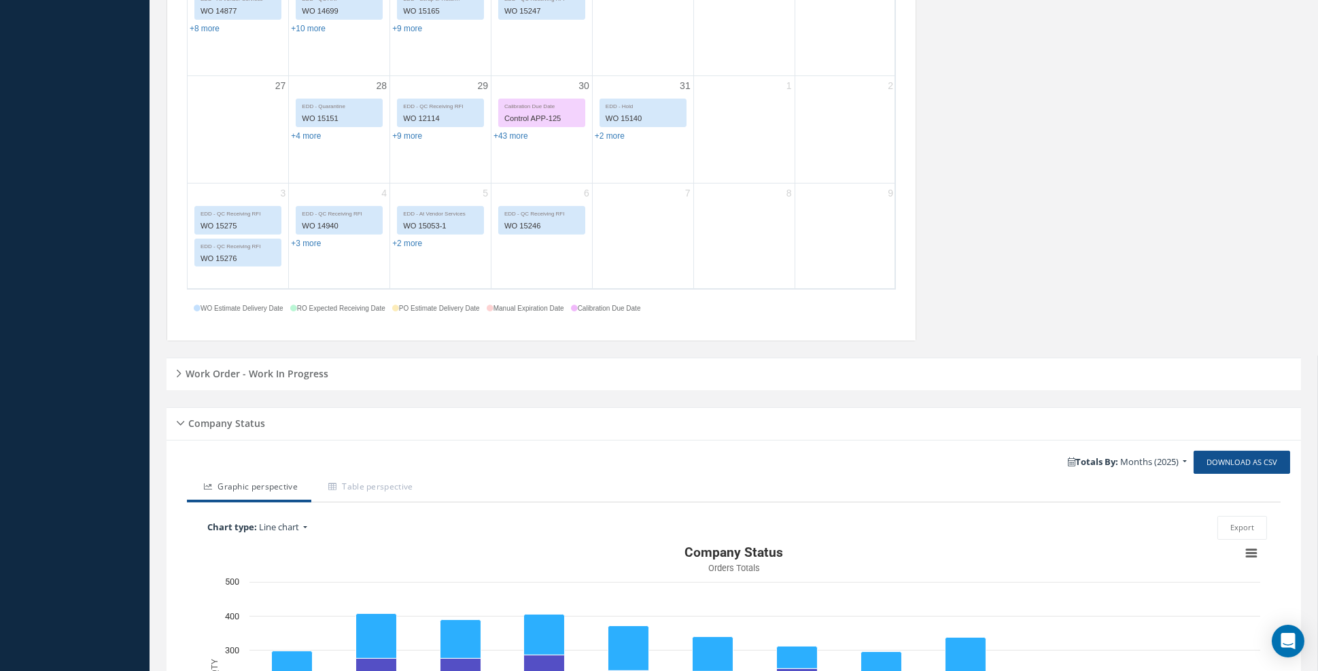
scroll to position [870, 0]
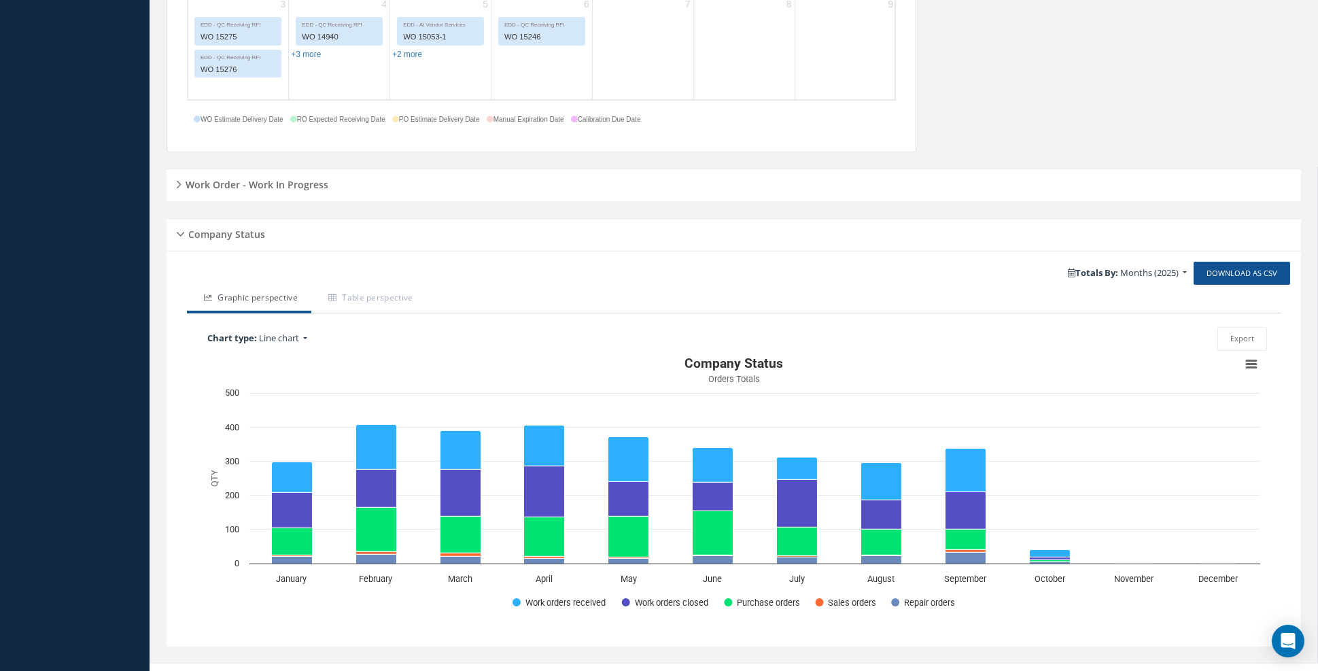
click at [260, 181] on h5 "Work Order - Work In Progress" at bounding box center [255, 183] width 147 height 16
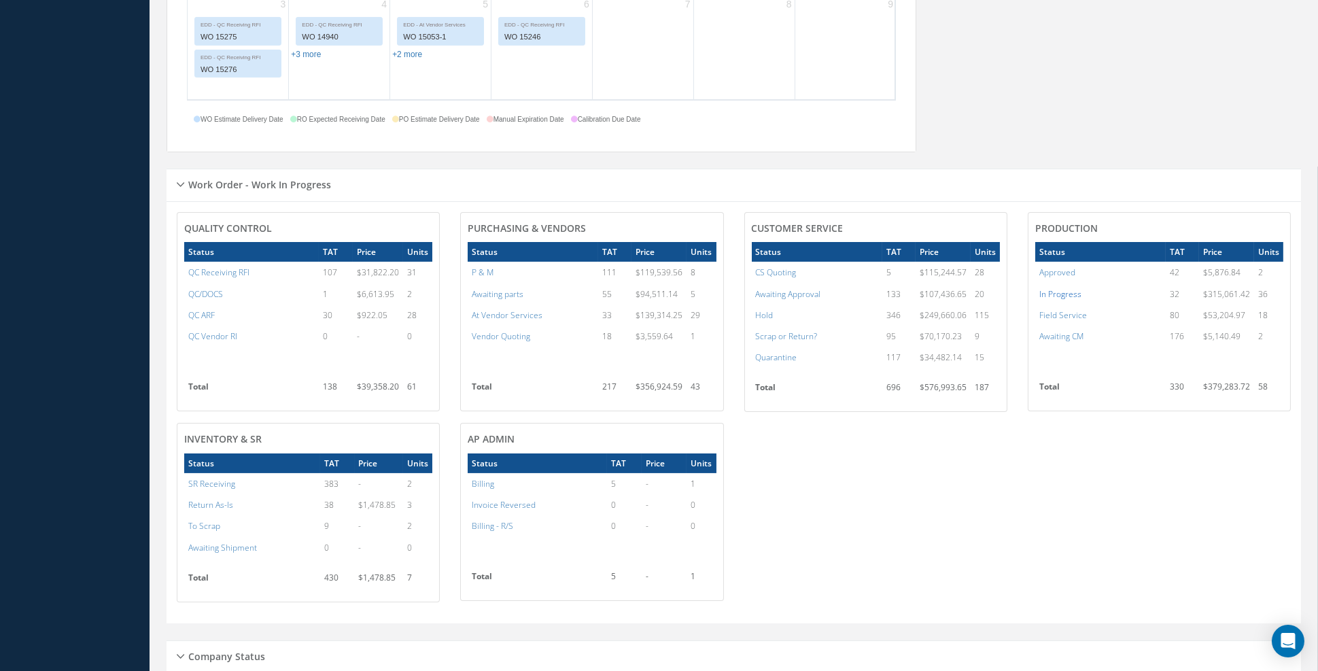
click at [1068, 294] on a=7&excludeInternalCustomer=false&excludeInvoicedOrClosed=true&&filtersHidded"] "In Progress" at bounding box center [1061, 294] width 42 height 12
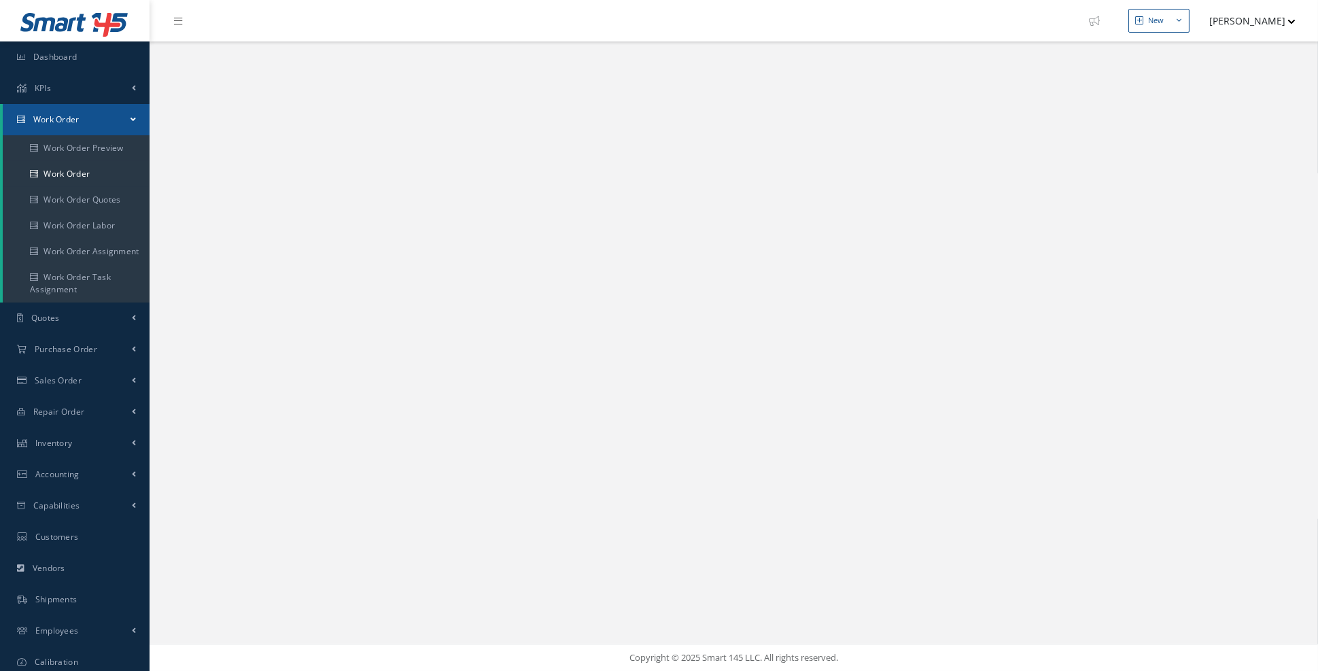
select select "25"
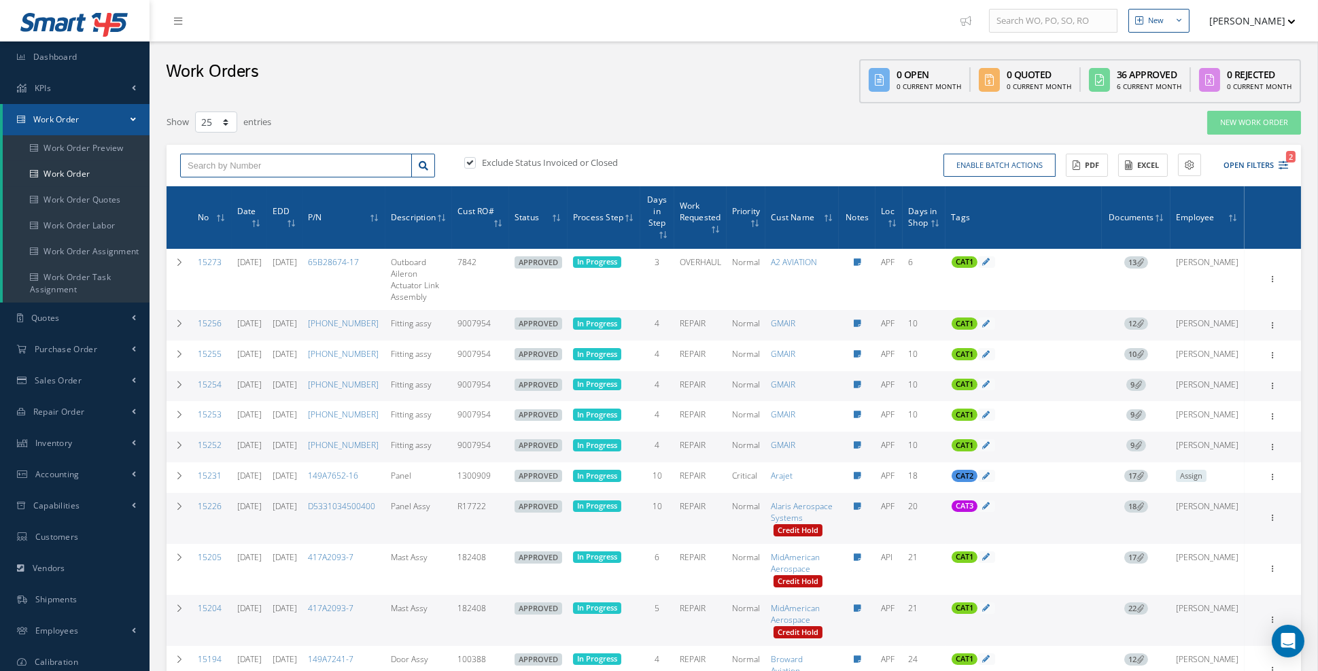
click at [268, 170] on input "text" at bounding box center [296, 166] width 232 height 24
type input "15193"
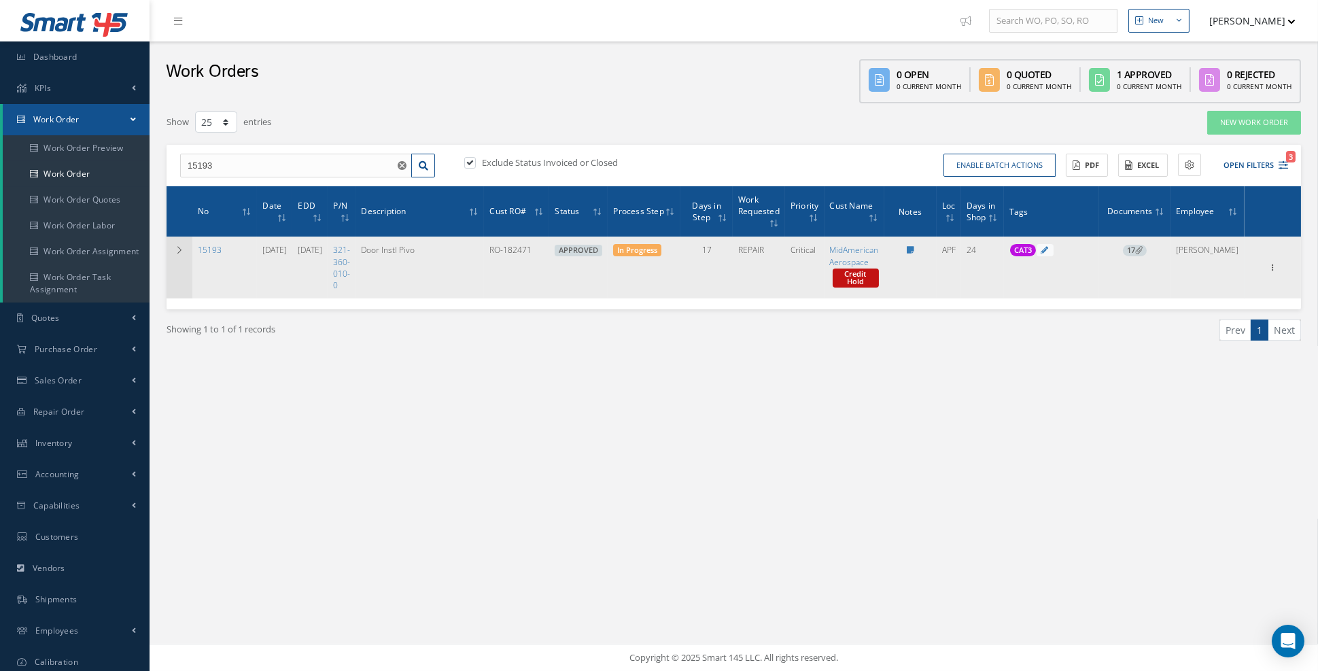
click at [175, 252] on icon at bounding box center [180, 250] width 10 height 8
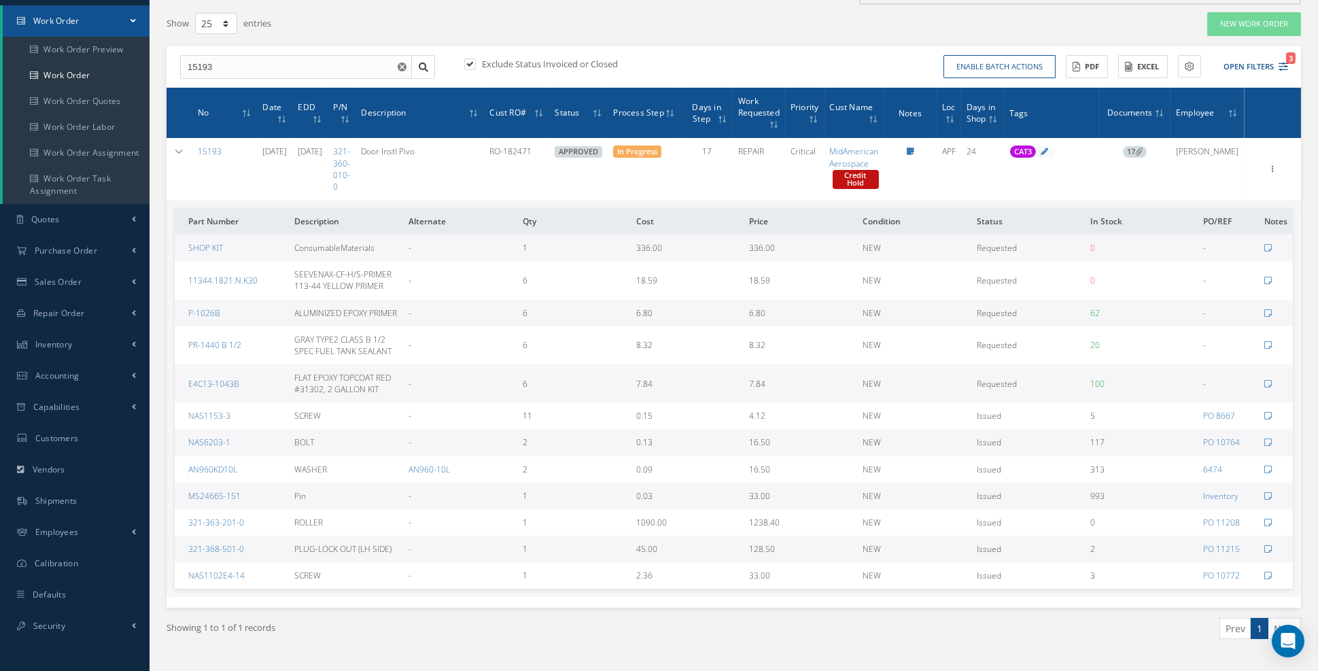
scroll to position [99, 0]
click at [175, 149] on icon at bounding box center [180, 152] width 10 height 8
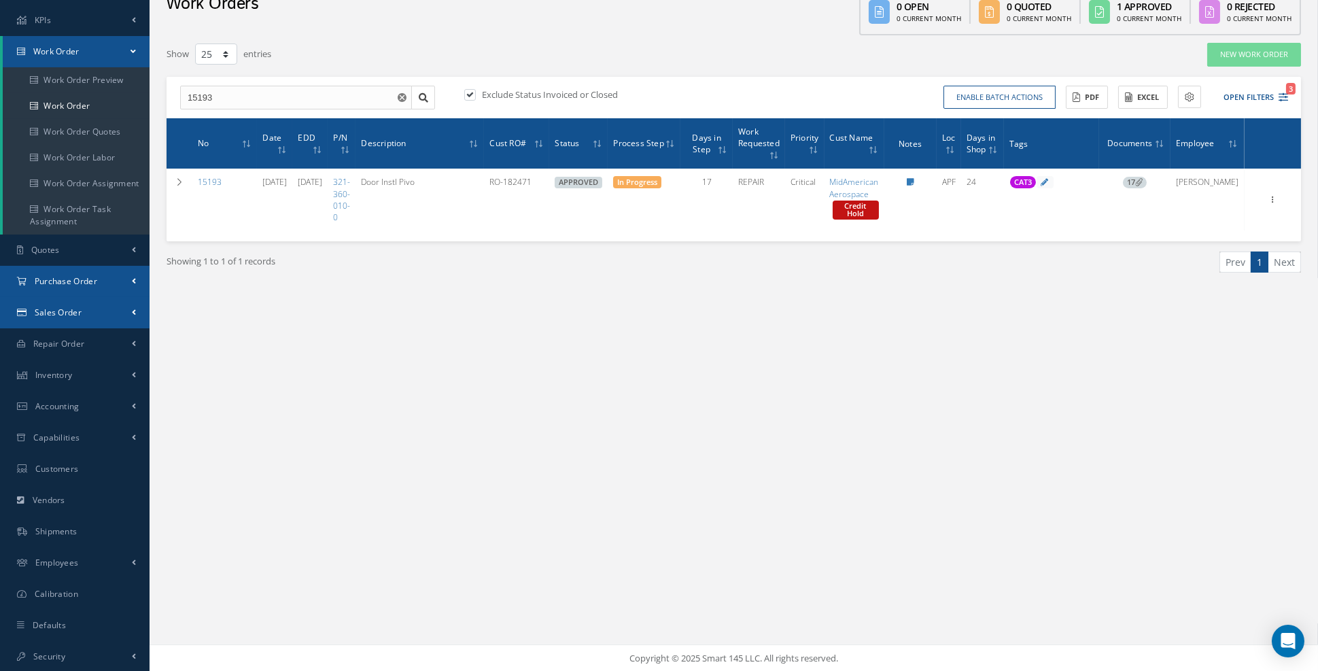
click at [125, 286] on link "Purchase Order" at bounding box center [75, 281] width 150 height 31
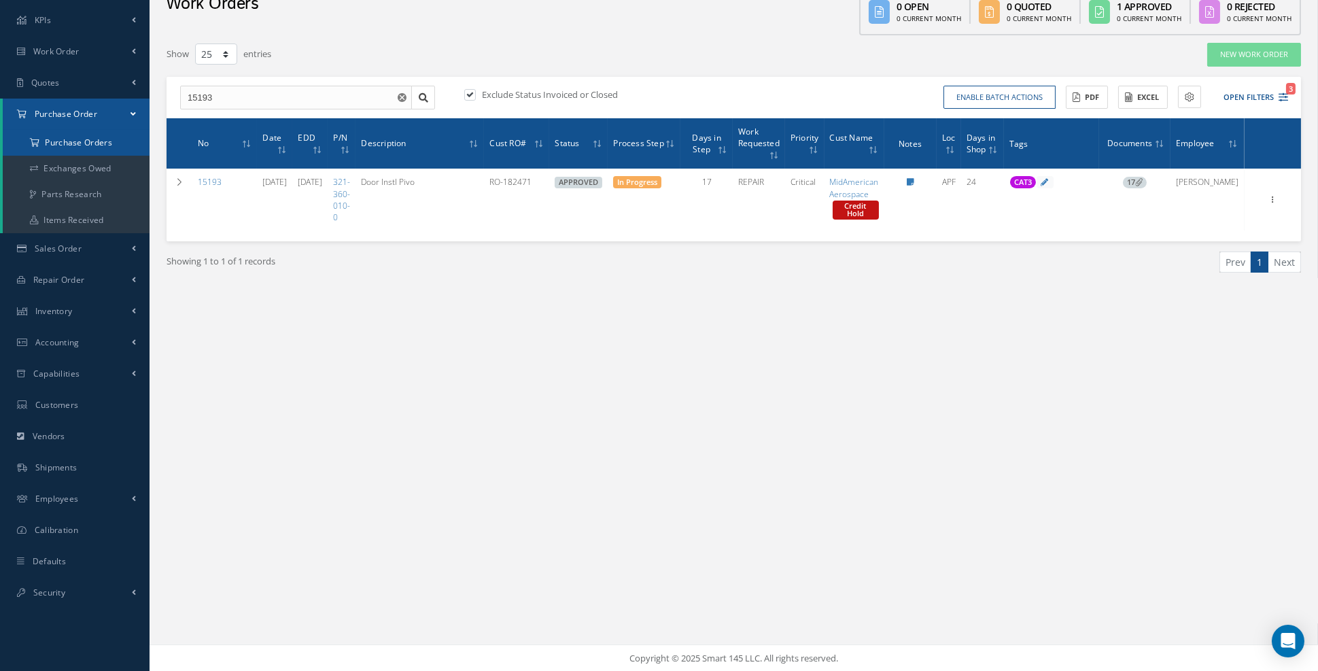
click at [89, 140] on a=1&status_id=2&status_id=3&status_id=5&collapsedFilters"] "Purchase Orders" at bounding box center [76, 143] width 147 height 26
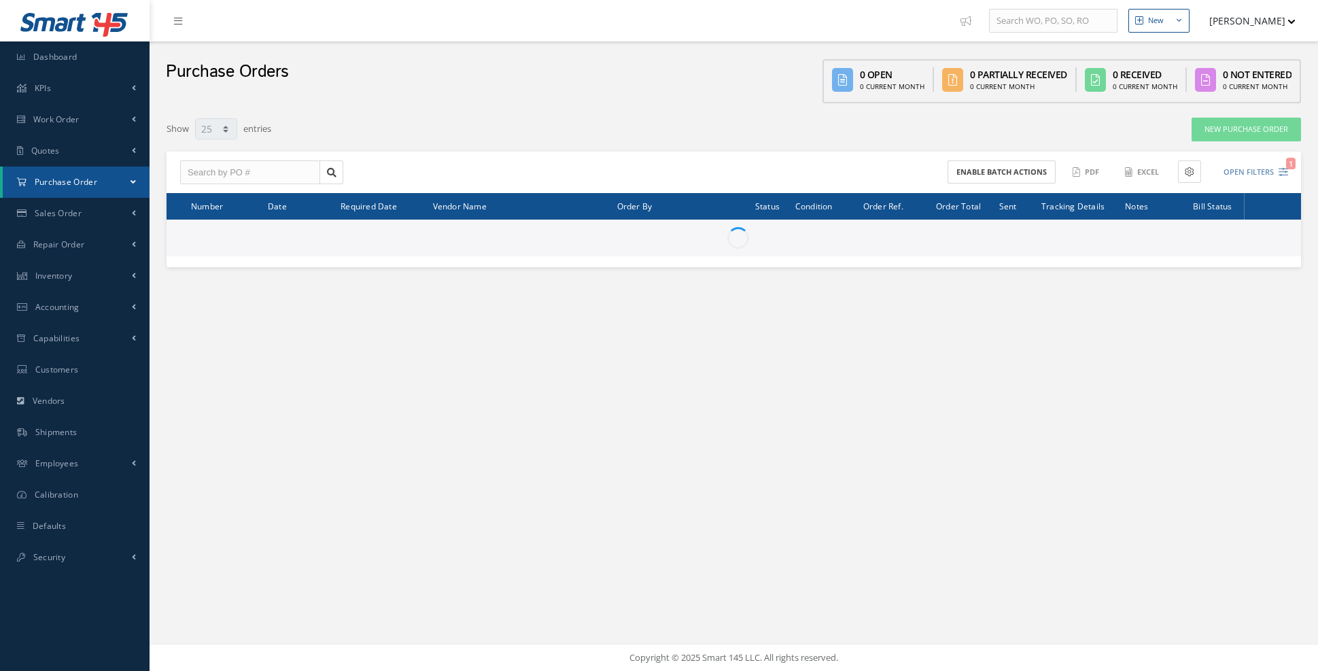
select select "25"
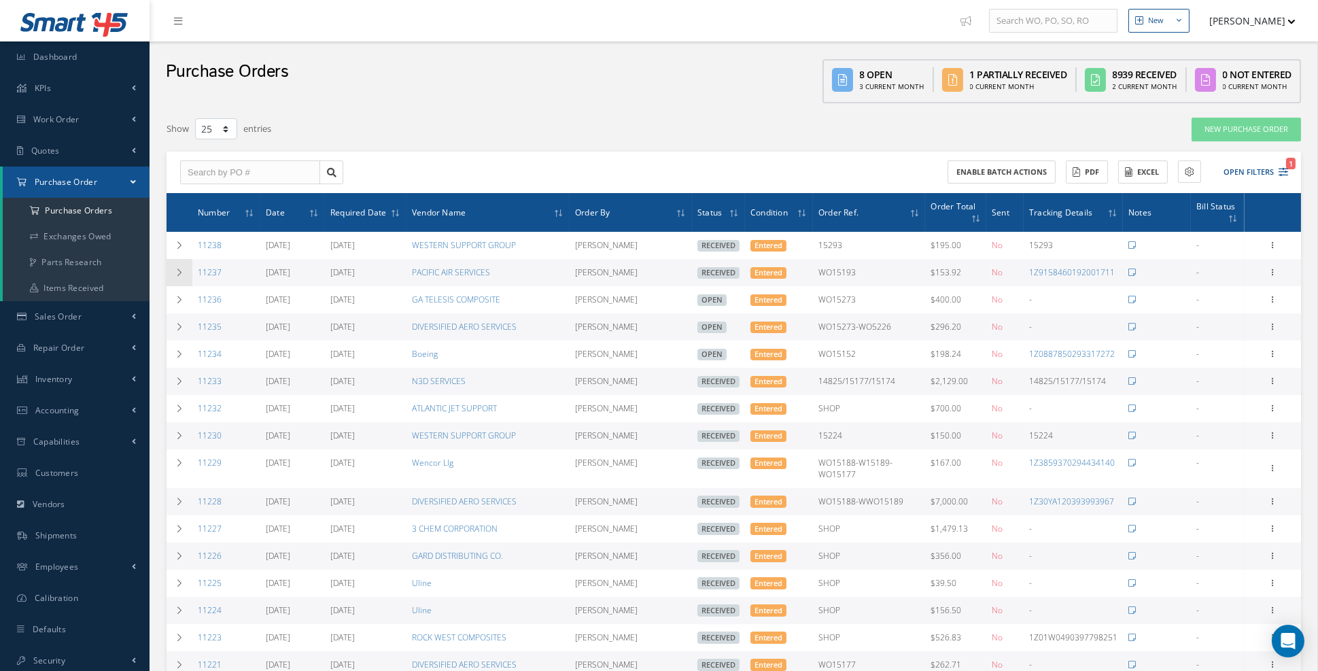
click at [185, 281] on td at bounding box center [180, 272] width 26 height 27
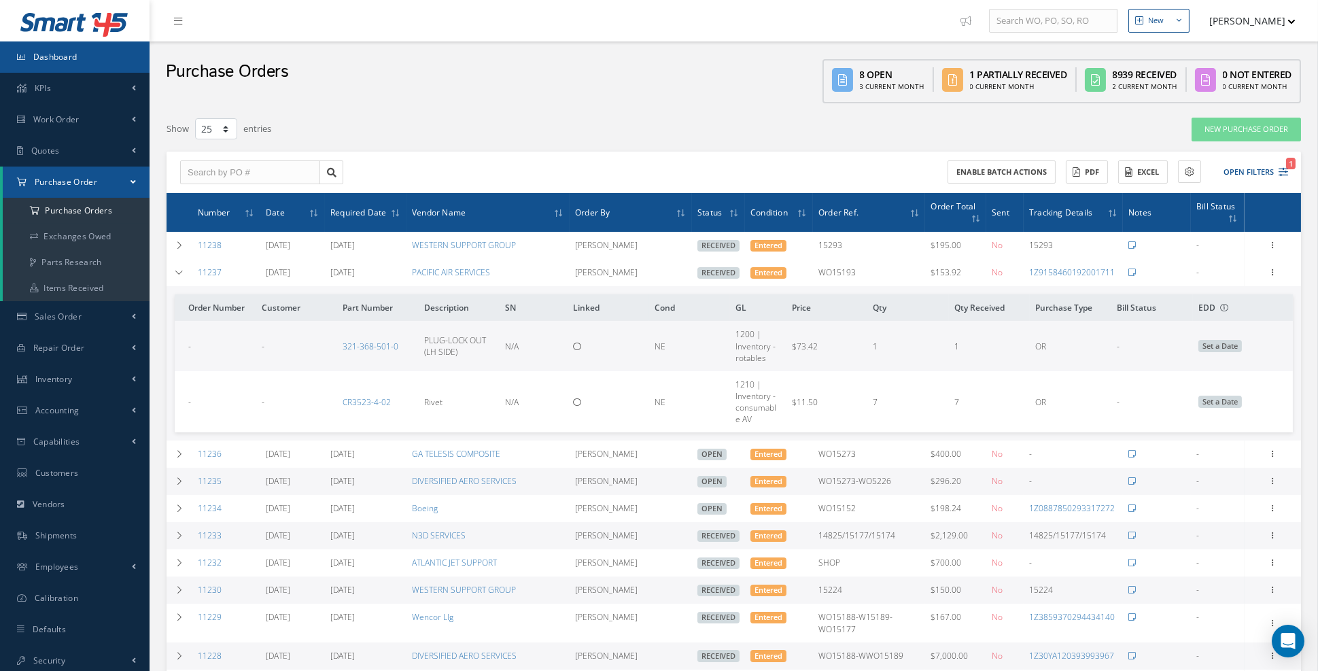
click at [90, 50] on link "Dashboard" at bounding box center [75, 56] width 150 height 31
